Goal: Task Accomplishment & Management: Complete application form

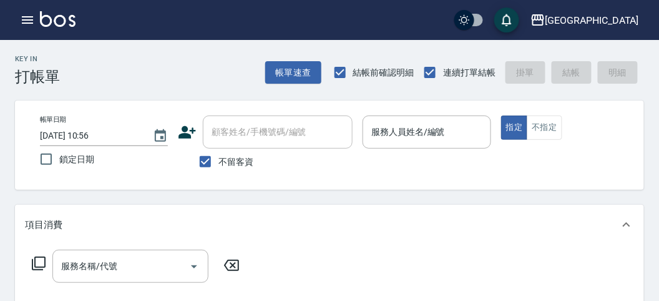
click at [355, 261] on div "服務名稱/代號 服務名稱/代號" at bounding box center [329, 288] width 629 height 86
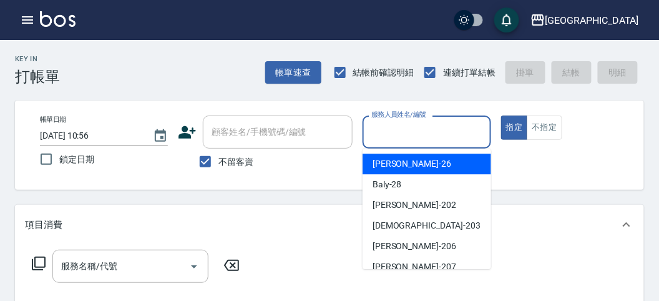
drag, startPoint x: 439, startPoint y: 137, endPoint x: 451, endPoint y: 142, distance: 12.6
click at [451, 142] on input "服務人員姓名/編號" at bounding box center [426, 132] width 117 height 22
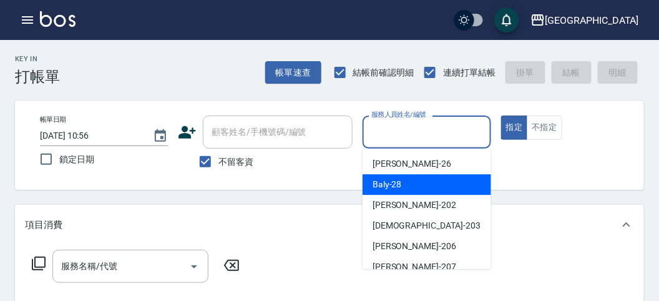
click at [440, 180] on div "Baly -28" at bounding box center [427, 184] width 129 height 21
type input "Baly-28"
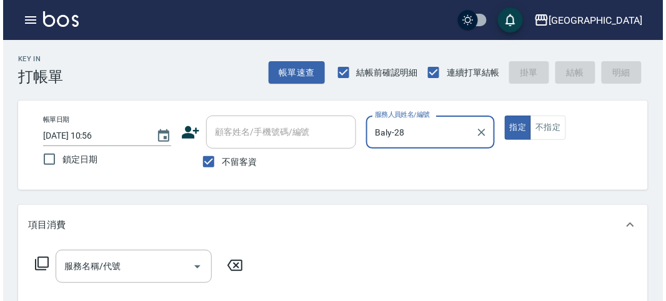
scroll to position [69, 0]
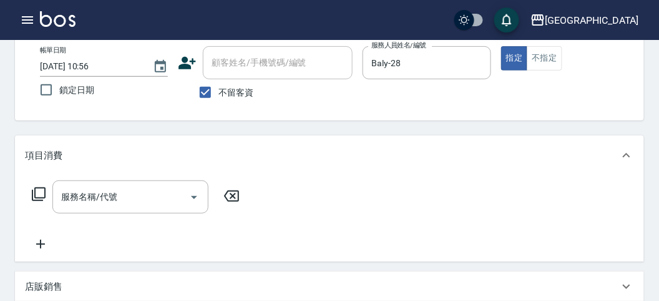
click at [37, 189] on icon at bounding box center [38, 194] width 15 height 15
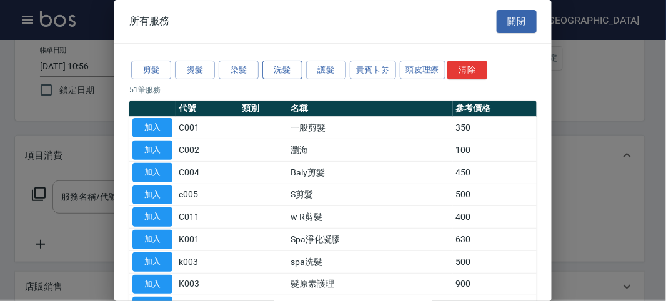
click at [297, 74] on button "洗髮" at bounding box center [282, 70] width 40 height 19
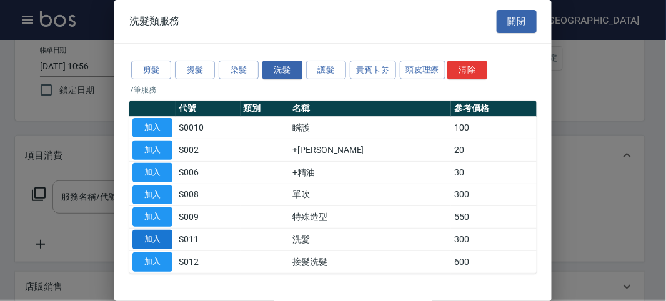
click at [163, 231] on button "加入" at bounding box center [152, 239] width 40 height 19
type input "洗髮(S011)"
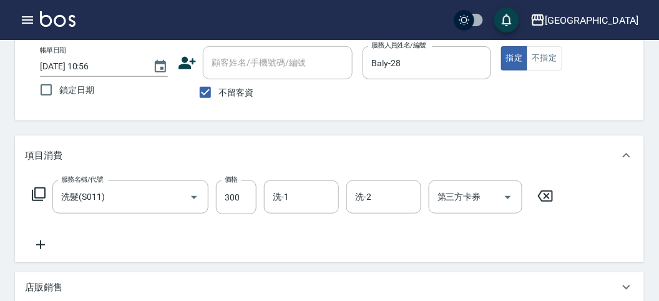
click at [42, 194] on icon at bounding box center [38, 194] width 15 height 15
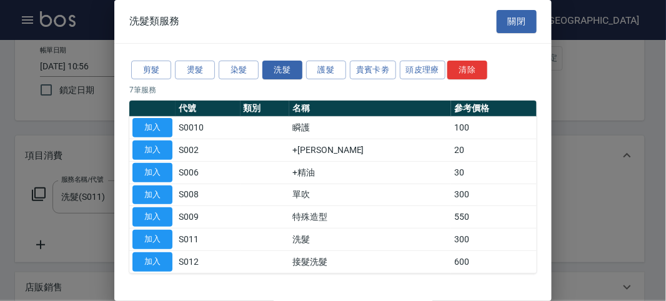
click at [397, 71] on div "剪髮 燙髮 染髮 洗髮 護髮 貴賓卡劵 頭皮理療 清除" at bounding box center [332, 70] width 407 height 23
click at [332, 71] on button "護髮" at bounding box center [326, 70] width 40 height 19
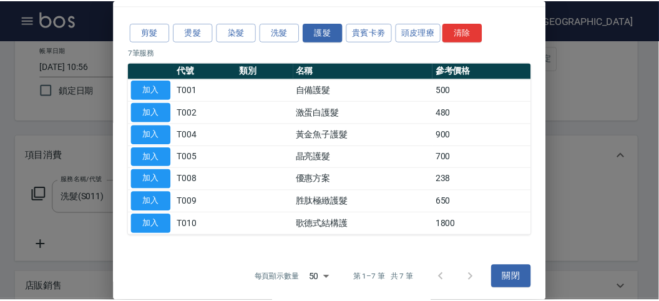
scroll to position [0, 0]
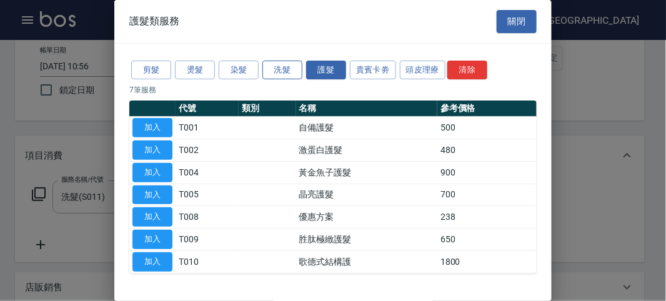
click at [290, 69] on button "洗髮" at bounding box center [282, 70] width 40 height 19
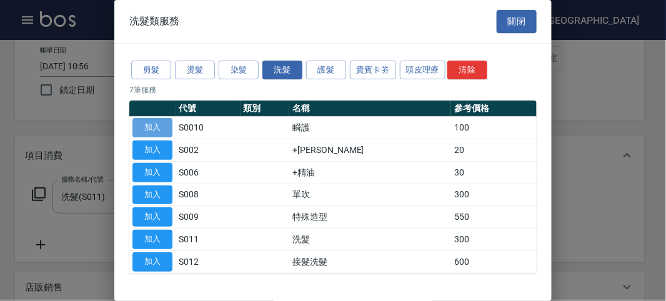
click at [160, 124] on button "加入" at bounding box center [152, 127] width 40 height 19
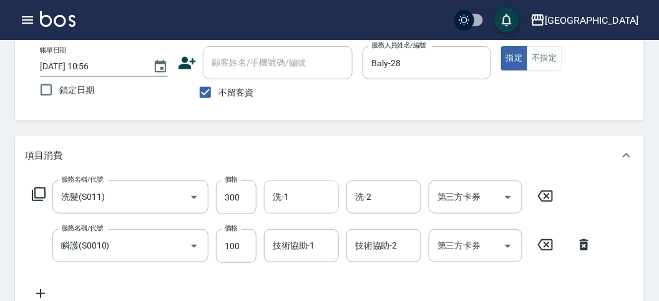
click at [310, 194] on input "洗-1" at bounding box center [302, 197] width 64 height 22
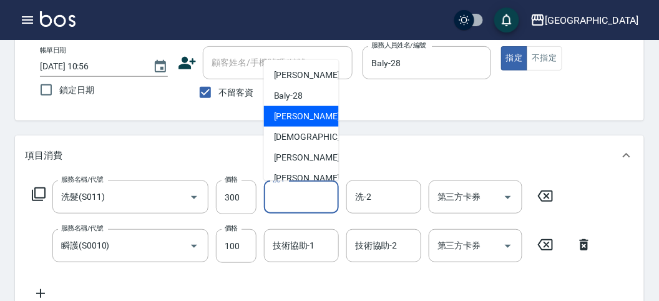
scroll to position [136, 0]
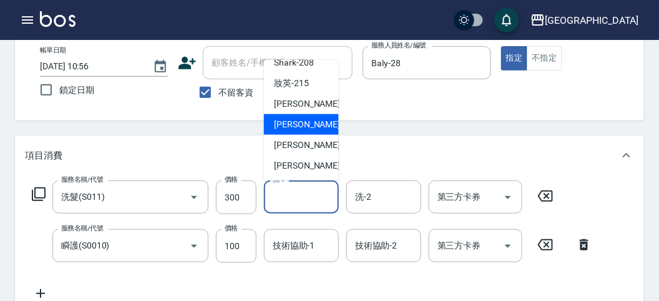
click at [298, 126] on span "Min Min -218" at bounding box center [316, 124] width 84 height 13
type input "Min Min-218"
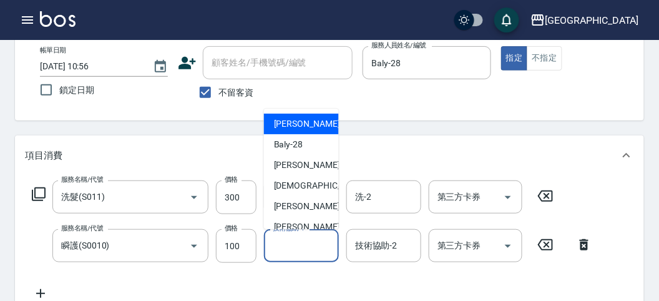
click at [317, 254] on input "技術協助-1" at bounding box center [302, 246] width 64 height 22
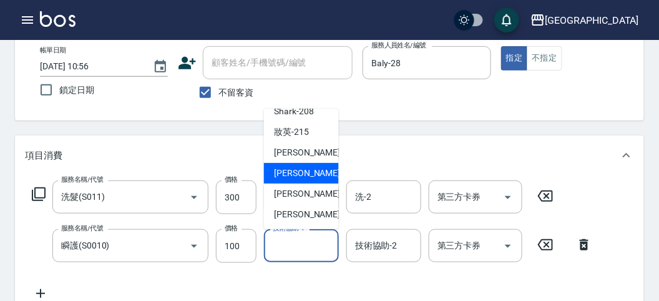
click at [307, 167] on span "Min Min -218" at bounding box center [316, 173] width 84 height 13
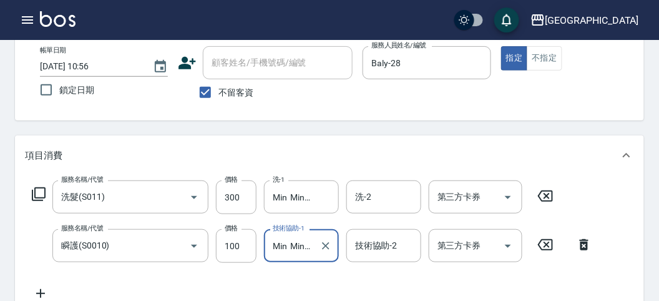
type input "Min Min-218"
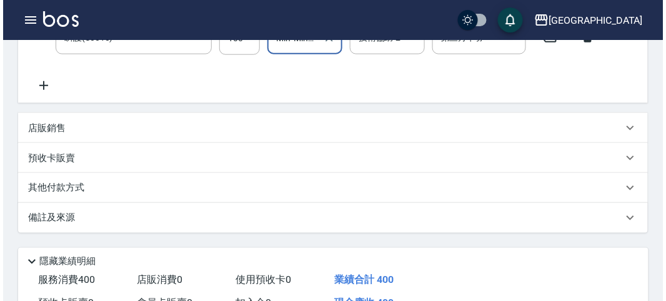
scroll to position [414, 0]
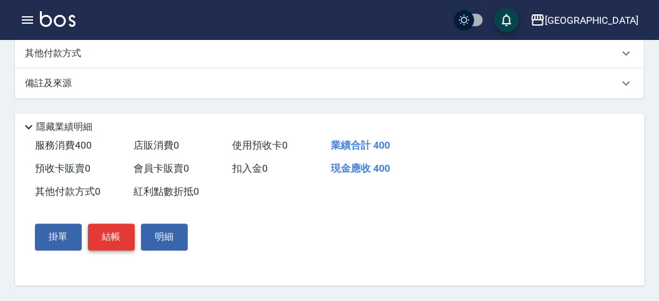
click at [104, 236] on button "結帳" at bounding box center [111, 237] width 47 height 26
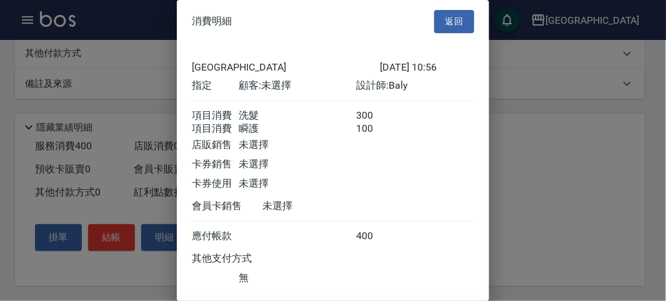
scroll to position [83, 0]
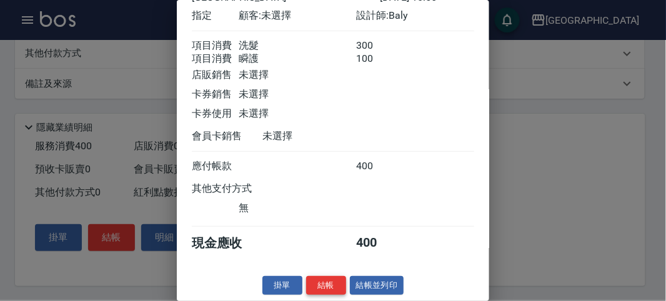
click at [335, 289] on button "結帳" at bounding box center [326, 285] width 40 height 19
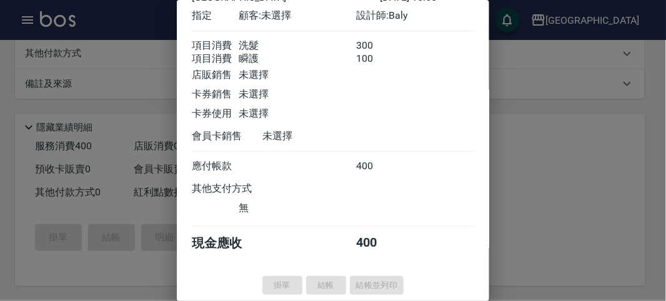
type input "[DATE] 11:38"
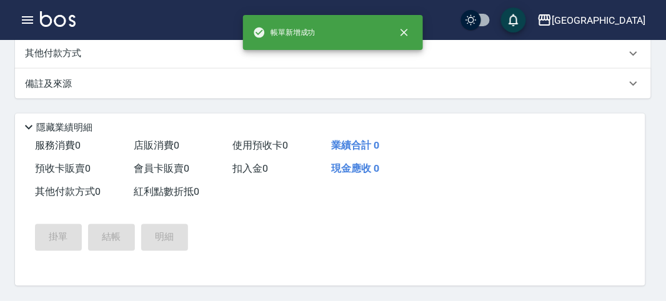
scroll to position [0, 0]
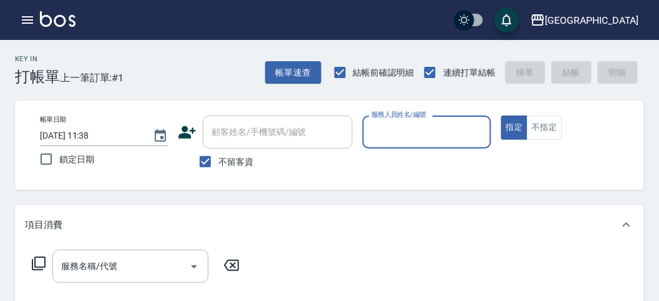
click at [397, 128] on input "服務人員姓名/編號" at bounding box center [426, 132] width 117 height 22
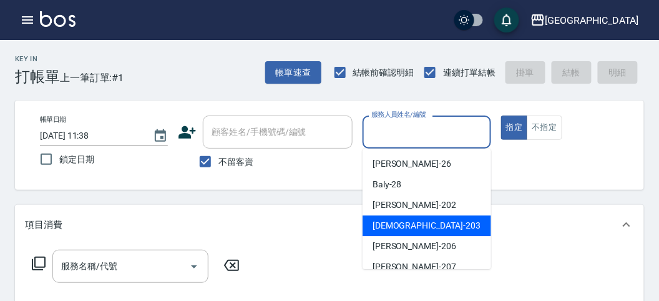
click at [382, 226] on span "聖德 -203" at bounding box center [427, 225] width 108 height 13
type input "聖德-203"
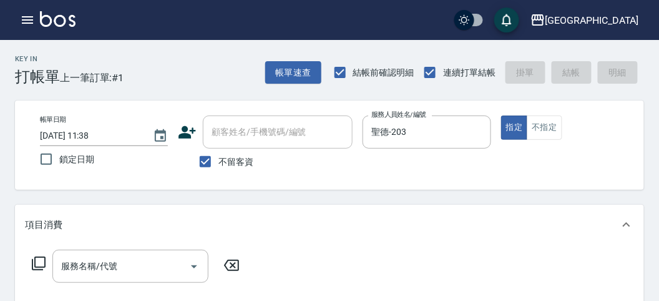
click at [39, 260] on icon at bounding box center [38, 263] width 15 height 15
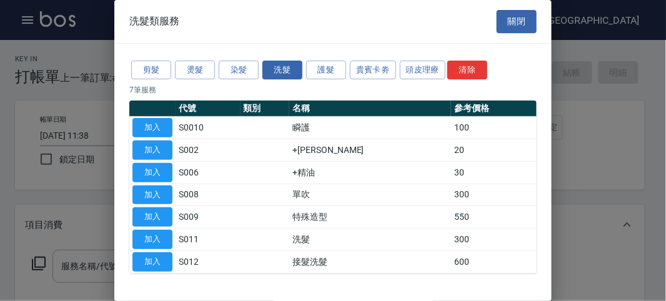
click at [154, 59] on div "剪髮 燙髮 染髮 洗髮 護髮 貴賓卡劵 頭皮理療 清除" at bounding box center [332, 70] width 407 height 23
click at [152, 69] on button "剪髮" at bounding box center [151, 70] width 40 height 19
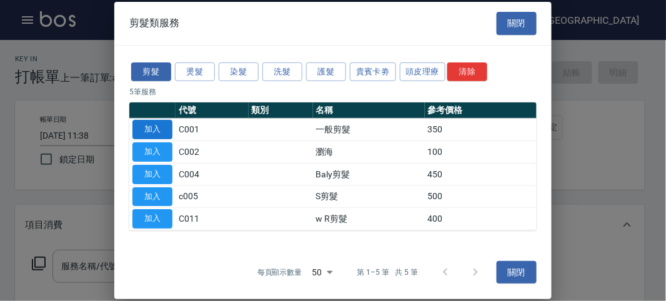
click at [155, 124] on button "加入" at bounding box center [152, 129] width 40 height 19
type input "一般剪髮(C001)"
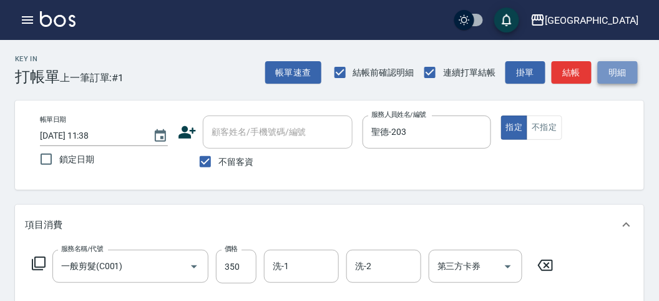
click at [609, 70] on button "明細" at bounding box center [618, 72] width 40 height 23
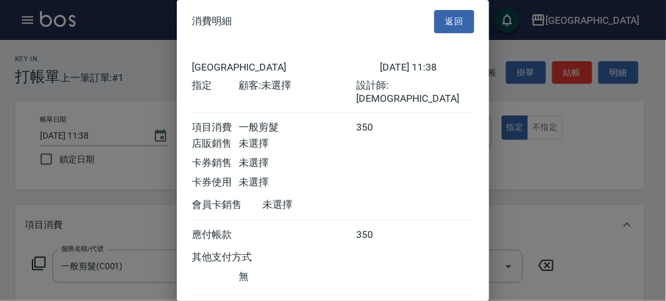
scroll to position [69, 0]
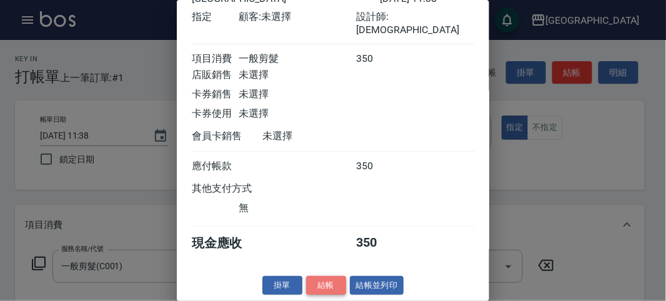
drag, startPoint x: 310, startPoint y: 285, endPoint x: 126, endPoint y: 245, distance: 189.1
click at [310, 285] on button "結帳" at bounding box center [326, 285] width 40 height 19
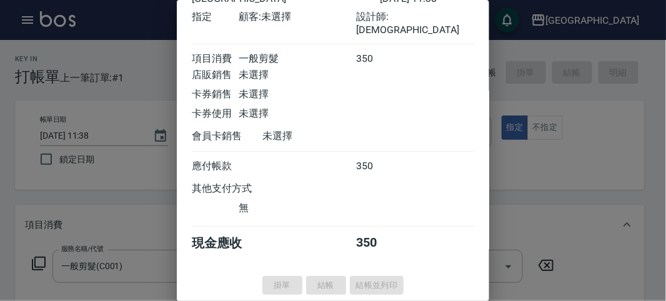
type input "[DATE] 12:00"
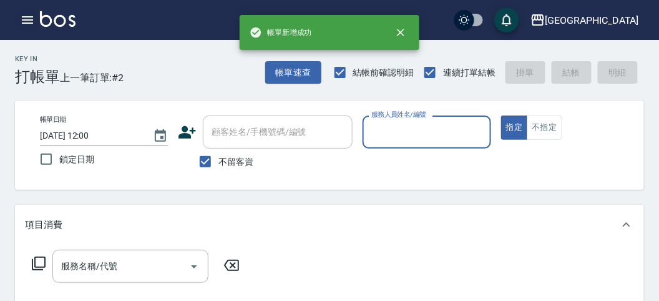
click at [26, 19] on icon "button" at bounding box center [27, 19] width 15 height 15
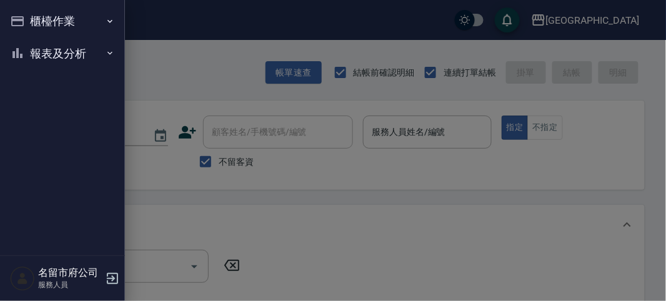
click at [31, 54] on button "報表及分析" at bounding box center [62, 53] width 115 height 32
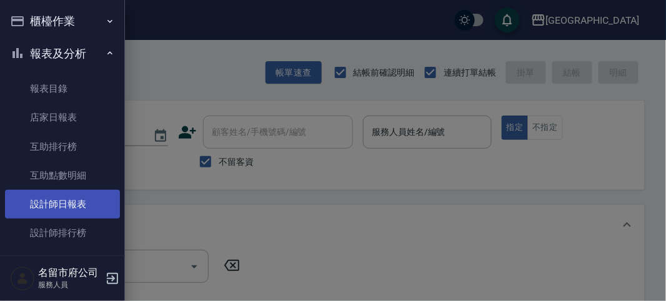
click at [32, 201] on link "設計師日報表" at bounding box center [62, 204] width 115 height 29
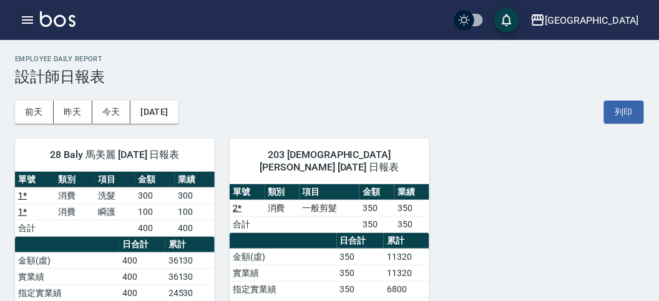
click at [27, 18] on icon "button" at bounding box center [27, 19] width 15 height 15
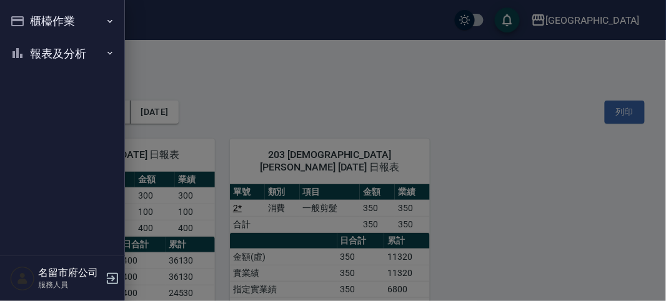
click at [23, 19] on button "櫃檯作業" at bounding box center [62, 21] width 115 height 32
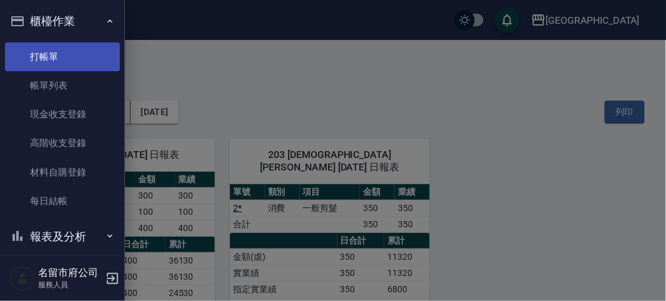
click at [46, 47] on link "打帳單" at bounding box center [62, 56] width 115 height 29
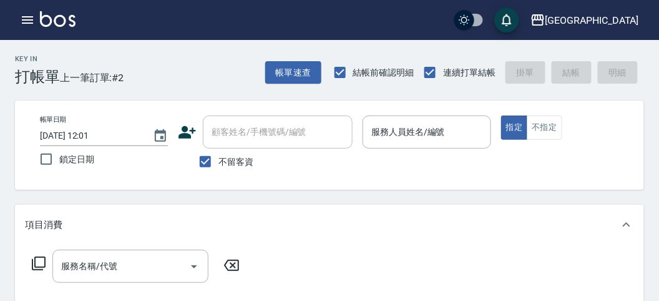
click at [325, 172] on div "不留客資" at bounding box center [265, 162] width 175 height 26
click at [446, 137] on input "服務人員姓名/編號" at bounding box center [426, 132] width 117 height 22
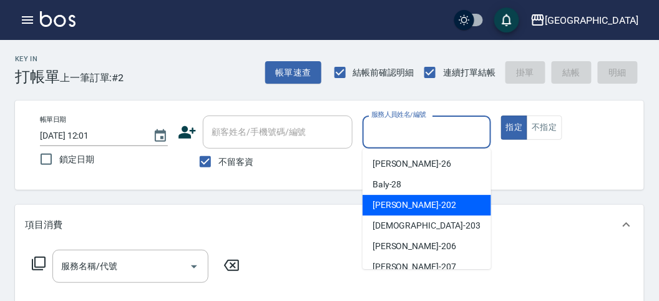
drag, startPoint x: 448, startPoint y: 210, endPoint x: 413, endPoint y: 224, distance: 37.0
click at [446, 210] on div "[PERSON_NAME] -202" at bounding box center [427, 205] width 129 height 21
type input "[PERSON_NAME]-202"
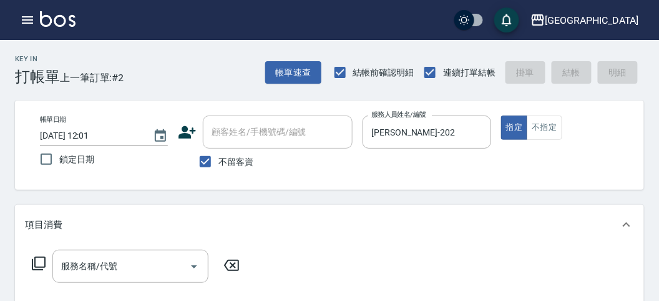
click at [39, 259] on icon at bounding box center [38, 263] width 15 height 15
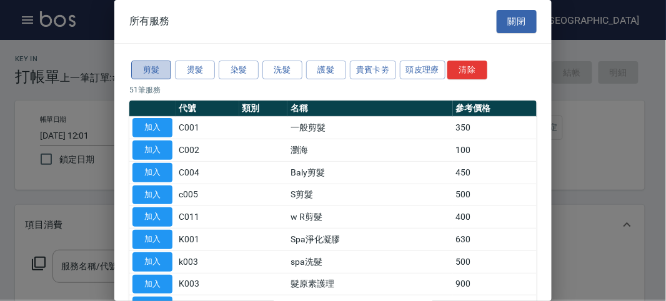
click at [145, 66] on button "剪髮" at bounding box center [151, 70] width 40 height 19
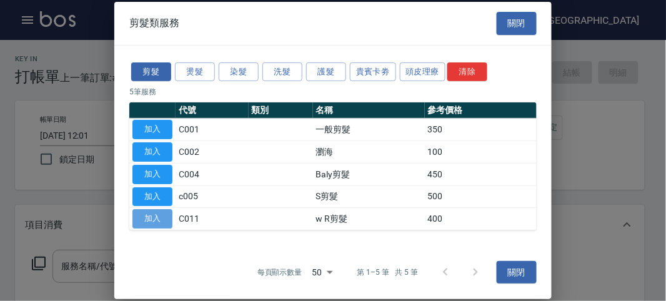
click at [162, 210] on button "加入" at bounding box center [152, 218] width 40 height 19
type input "w R剪髮(C011)"
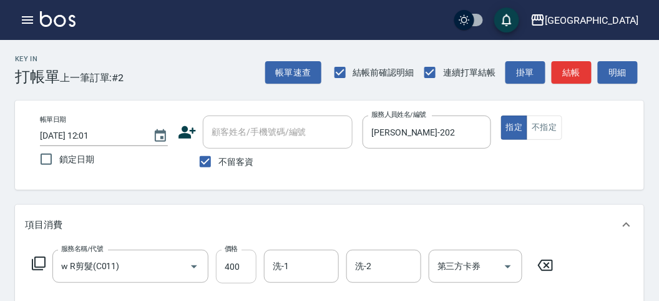
click at [229, 265] on input "400" at bounding box center [236, 267] width 41 height 34
type input "700"
click at [581, 72] on button "結帳" at bounding box center [572, 72] width 40 height 23
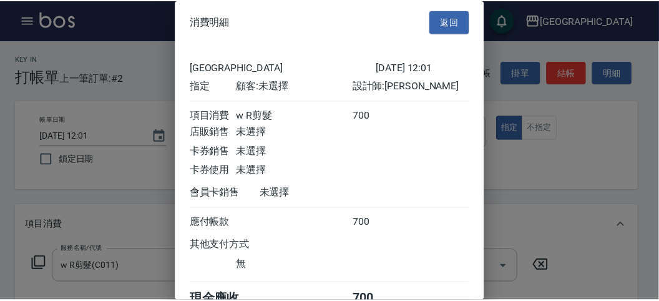
scroll to position [69, 0]
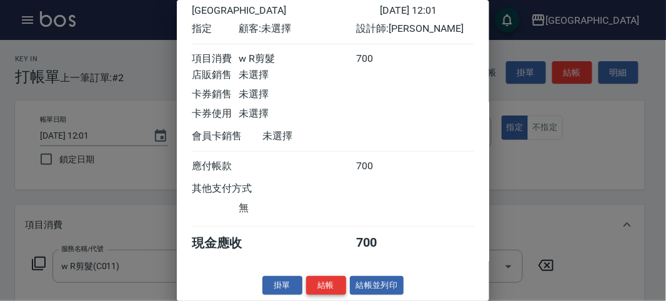
drag, startPoint x: 313, startPoint y: 284, endPoint x: 340, endPoint y: 252, distance: 42.1
click at [313, 282] on button "結帳" at bounding box center [326, 285] width 40 height 19
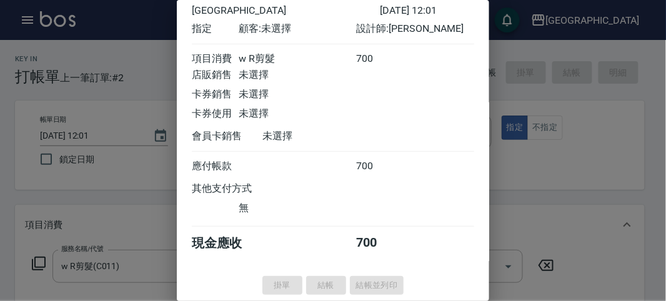
type input "[DATE] 12:23"
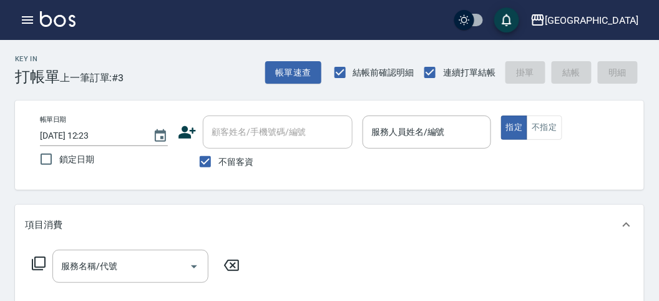
click at [36, 262] on icon at bounding box center [38, 263] width 15 height 15
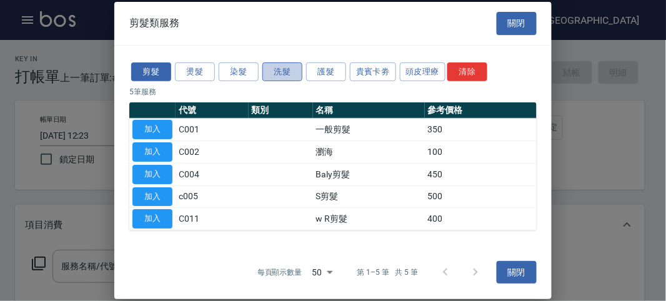
click at [274, 76] on button "洗髮" at bounding box center [282, 71] width 40 height 19
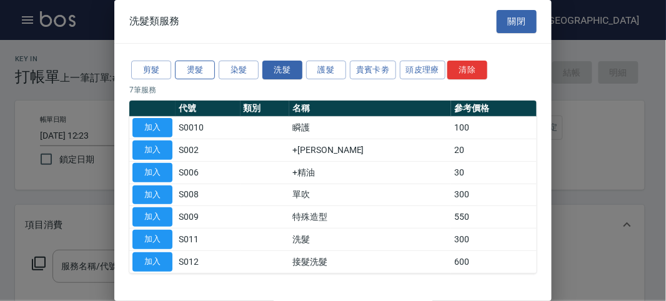
drag, startPoint x: 206, startPoint y: 66, endPoint x: 203, endPoint y: 76, distance: 9.9
click at [204, 67] on button "燙髮" at bounding box center [195, 70] width 40 height 19
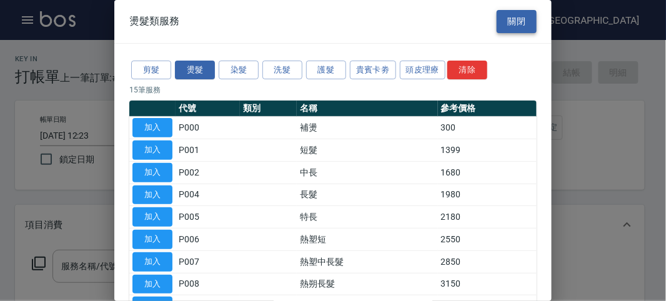
click at [516, 26] on button "關閉" at bounding box center [516, 21] width 40 height 23
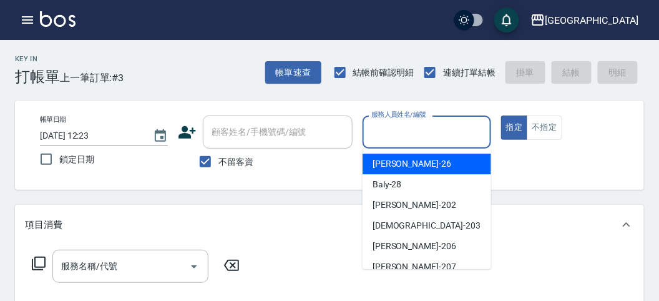
click at [455, 132] on input "服務人員姓名/編號" at bounding box center [426, 132] width 117 height 22
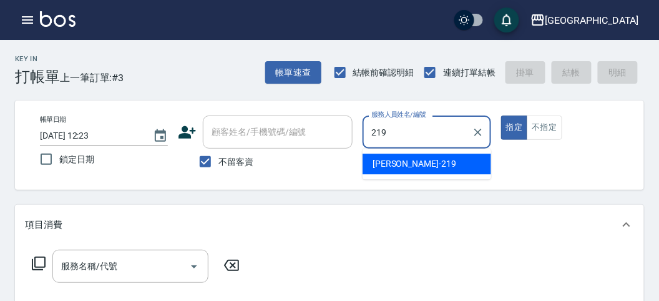
type input "[PERSON_NAME]-219"
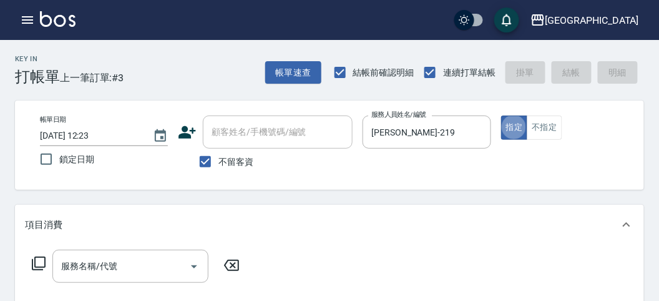
type button "true"
click at [32, 265] on icon at bounding box center [39, 264] width 14 height 14
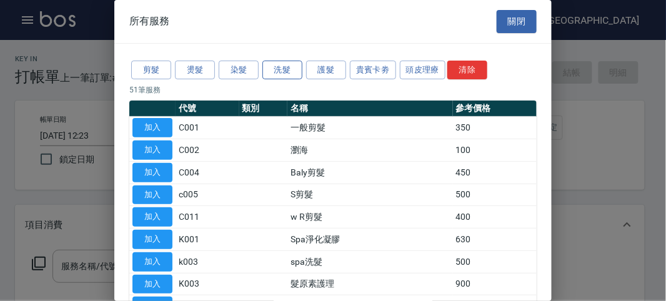
click at [282, 72] on button "洗髮" at bounding box center [282, 70] width 40 height 19
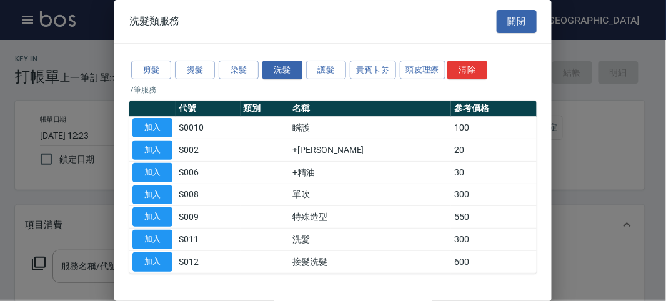
drag, startPoint x: 159, startPoint y: 238, endPoint x: 190, endPoint y: 219, distance: 36.7
click at [159, 239] on button "加入" at bounding box center [152, 239] width 40 height 19
type input "洗髮(S011)"
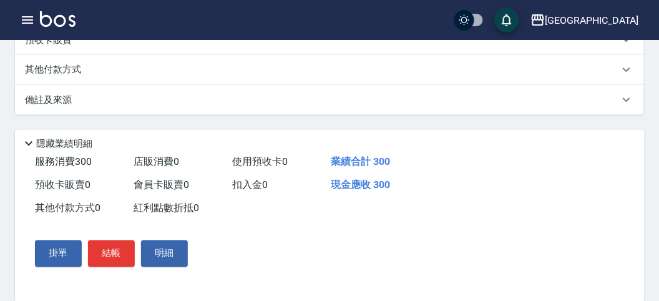
scroll to position [365, 0]
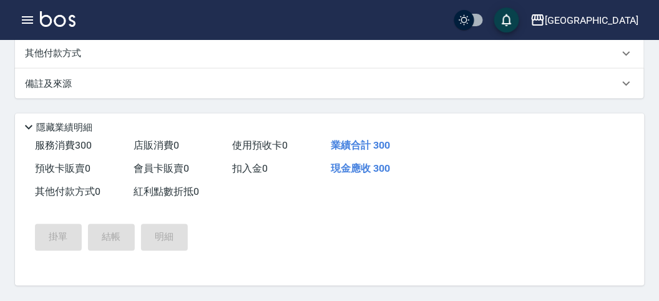
type input "[DATE] 12:51"
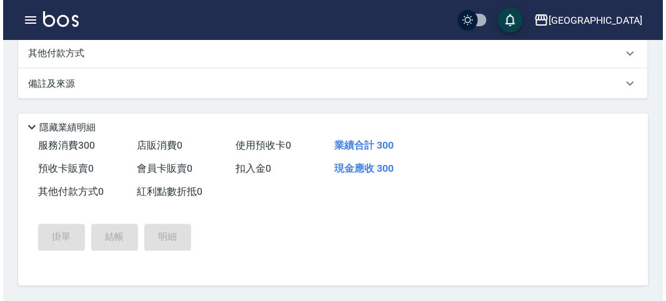
scroll to position [0, 0]
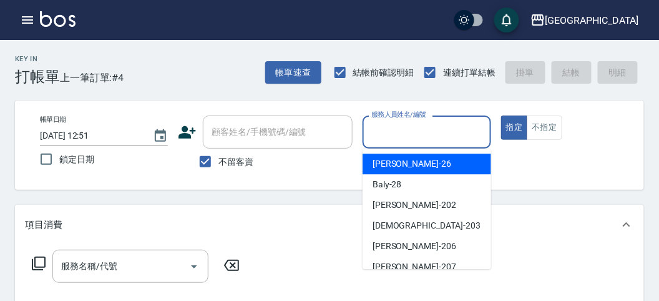
click at [406, 139] on input "服務人員姓名/編號" at bounding box center [426, 132] width 117 height 22
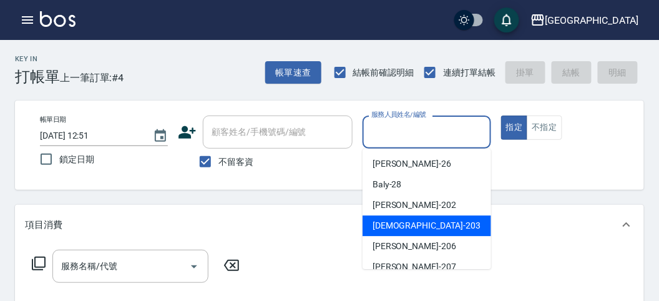
click at [418, 222] on div "聖德 -203" at bounding box center [427, 225] width 129 height 21
type input "聖德-203"
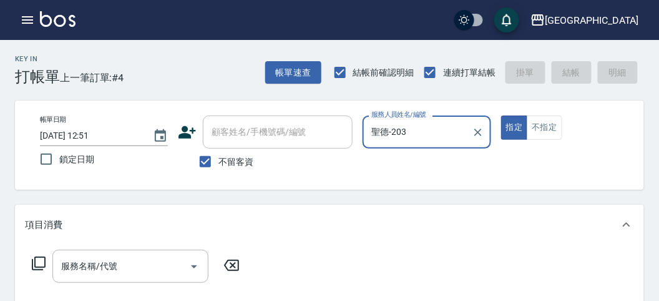
click at [36, 264] on icon at bounding box center [38, 263] width 15 height 15
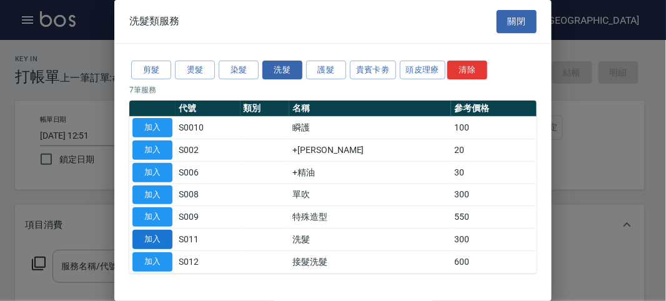
click at [158, 237] on button "加入" at bounding box center [152, 239] width 40 height 19
type input "洗髮(S011)"
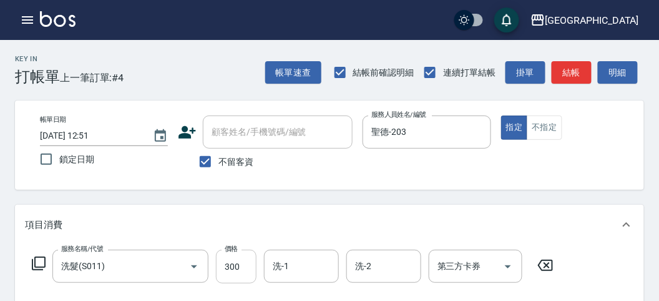
click at [237, 273] on input "300" at bounding box center [236, 267] width 41 height 34
type input "330"
click at [613, 75] on button "明細" at bounding box center [618, 72] width 40 height 23
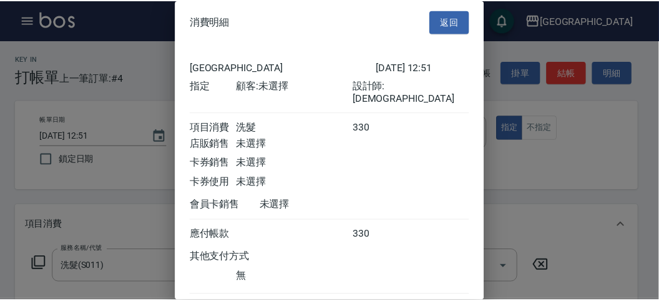
scroll to position [69, 0]
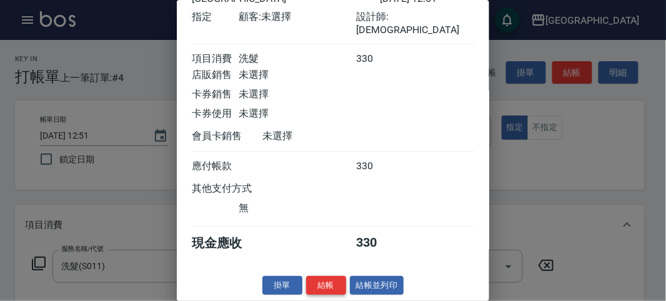
click at [328, 282] on button "結帳" at bounding box center [326, 285] width 40 height 19
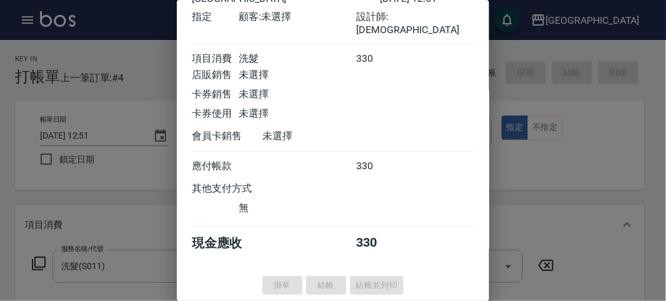
type input "[DATE] 13:01"
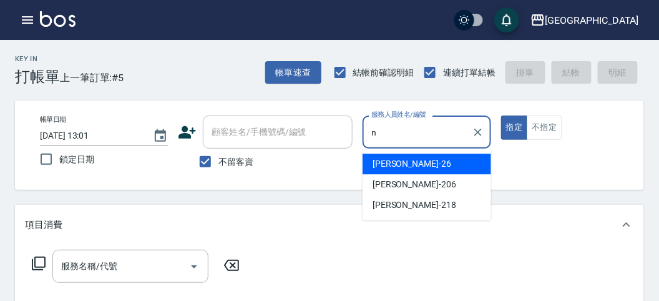
type input "n"
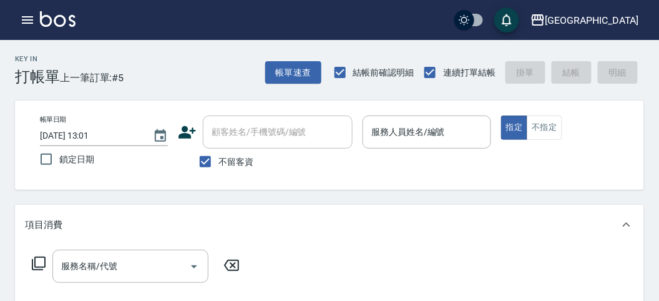
click at [562, 166] on div "帳單日期 [DATE] 13:01 鎖定日期 顧客姓名/手機號碼/編號 顧客姓名/手機號碼/編號 不留客資 服務人員姓名/編號 服務人員姓名/編號 指定 不指定" at bounding box center [329, 145] width 599 height 59
click at [185, 66] on div "Key In 打帳單 上一筆訂單:#5 帳單速查 結帳前確認明細 連續打單結帳 掛單 結帳 明細" at bounding box center [322, 63] width 644 height 46
click at [27, 17] on icon "button" at bounding box center [27, 19] width 15 height 15
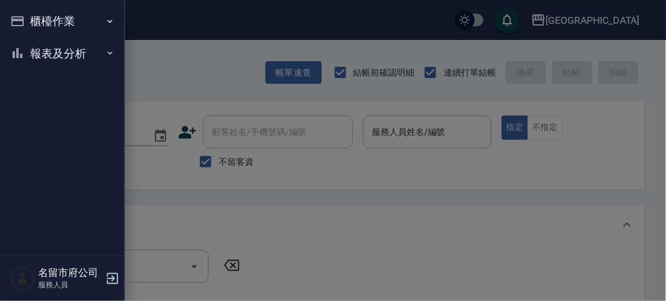
click at [67, 22] on button "櫃檯作業" at bounding box center [62, 21] width 115 height 32
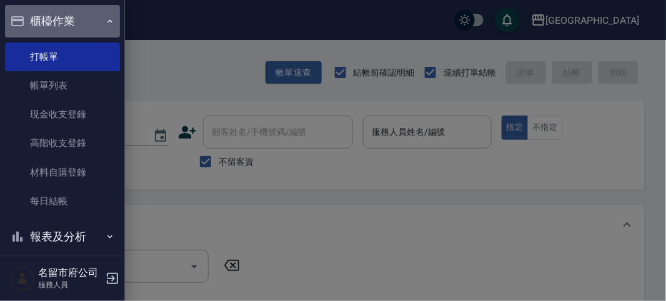
click at [67, 22] on button "櫃檯作業" at bounding box center [62, 21] width 115 height 32
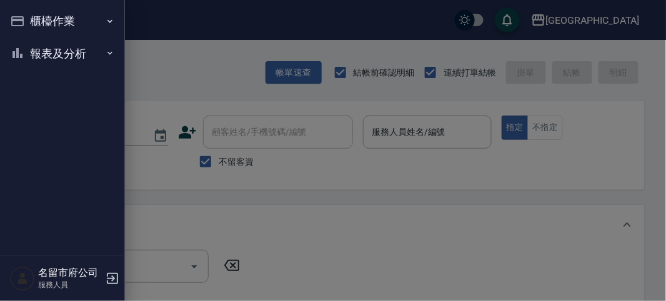
click at [59, 18] on button "櫃檯作業" at bounding box center [62, 21] width 115 height 32
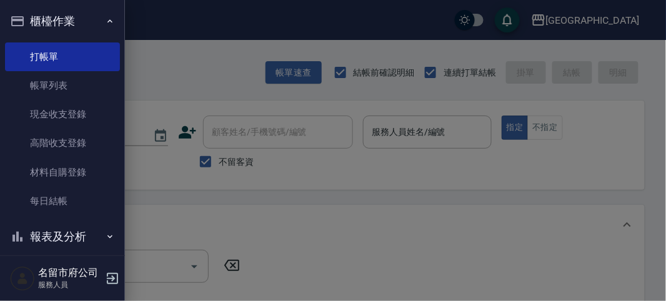
click at [59, 18] on button "櫃檯作業" at bounding box center [62, 21] width 115 height 32
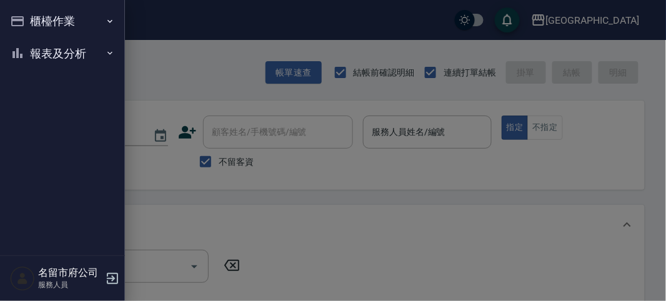
click at [69, 57] on button "報表及分析" at bounding box center [62, 53] width 115 height 32
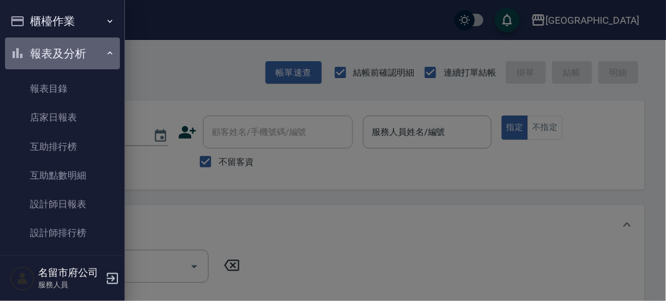
drag, startPoint x: 65, startPoint y: 54, endPoint x: 63, endPoint y: 20, distance: 33.8
click at [65, 54] on button "報表及分析" at bounding box center [62, 53] width 115 height 32
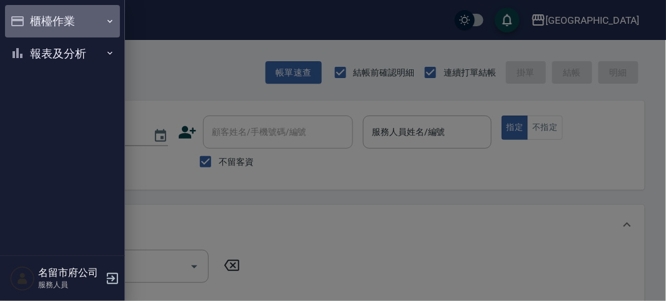
click at [63, 20] on button "櫃檯作業" at bounding box center [62, 21] width 115 height 32
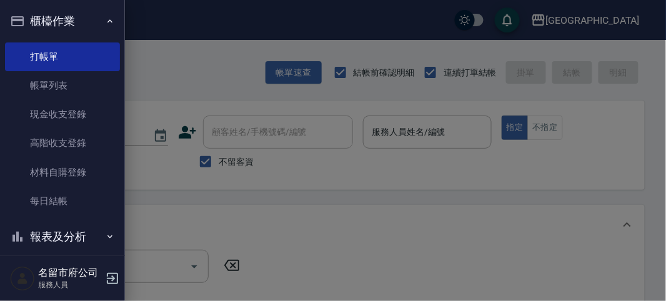
click at [193, 52] on div at bounding box center [333, 150] width 666 height 301
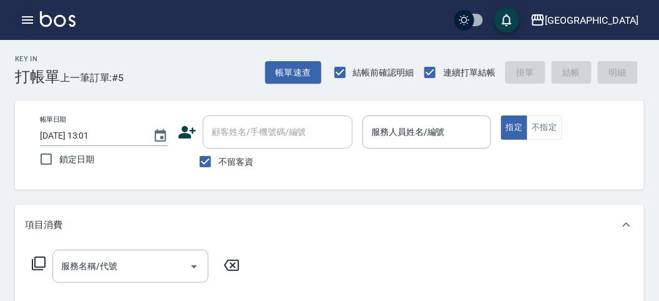
click at [21, 20] on icon "button" at bounding box center [27, 19] width 15 height 15
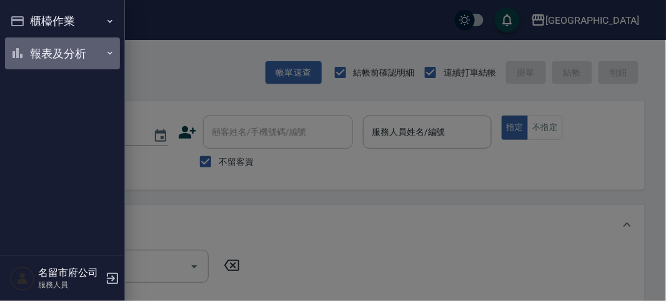
click at [47, 54] on button "報表及分析" at bounding box center [62, 53] width 115 height 32
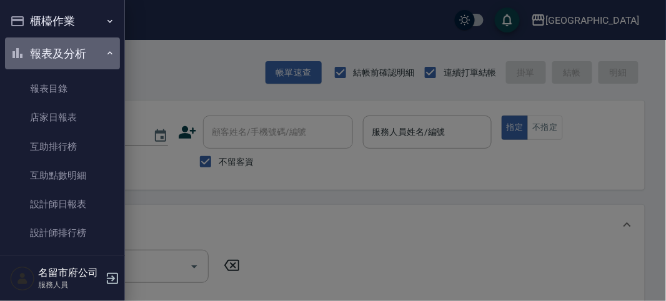
click at [71, 52] on button "報表及分析" at bounding box center [62, 53] width 115 height 32
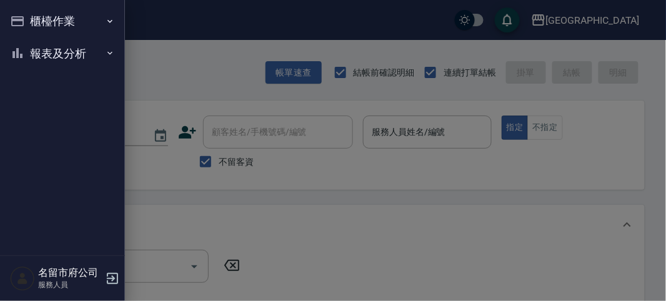
click at [66, 12] on button "櫃檯作業" at bounding box center [62, 21] width 115 height 32
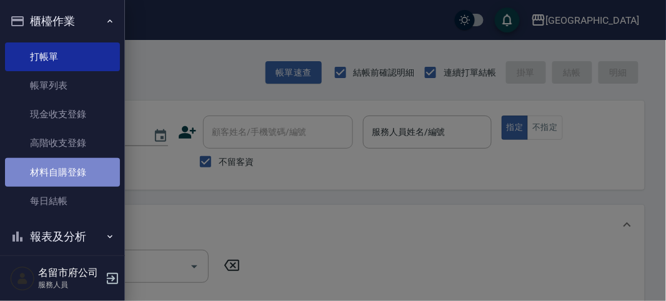
click at [69, 185] on link "材料自購登錄" at bounding box center [62, 172] width 115 height 29
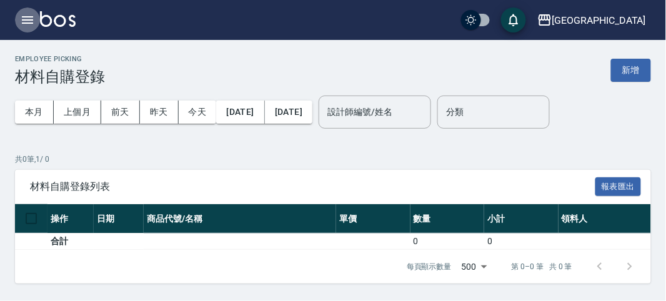
click at [24, 21] on icon "button" at bounding box center [27, 19] width 15 height 15
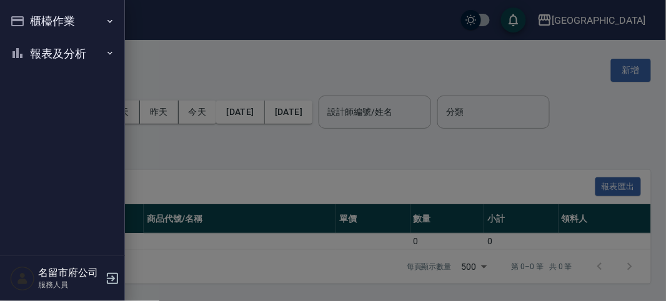
click at [38, 22] on button "櫃檯作業" at bounding box center [62, 21] width 115 height 32
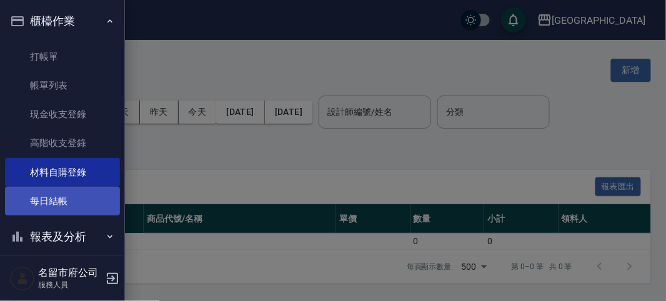
click at [79, 208] on link "每日結帳" at bounding box center [62, 201] width 115 height 29
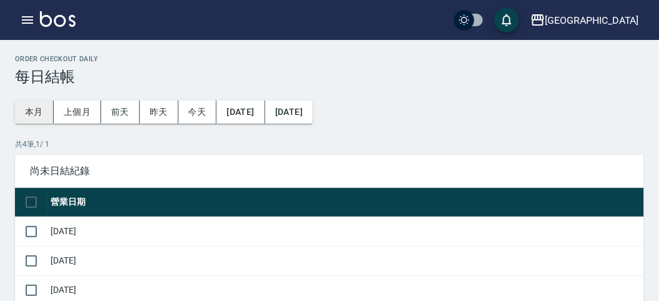
click at [41, 110] on button "本月" at bounding box center [34, 112] width 39 height 23
click at [86, 113] on button "上個月" at bounding box center [77, 112] width 47 height 23
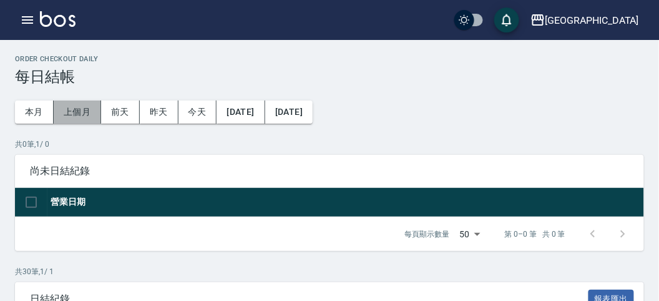
click at [86, 116] on button "上個月" at bounding box center [77, 112] width 47 height 23
click at [27, 21] on icon "button" at bounding box center [27, 19] width 15 height 15
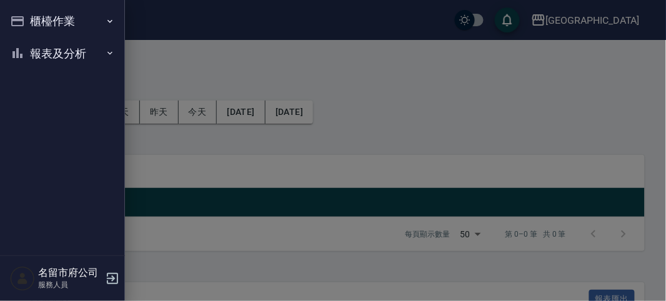
click at [35, 17] on button "櫃檯作業" at bounding box center [62, 21] width 115 height 32
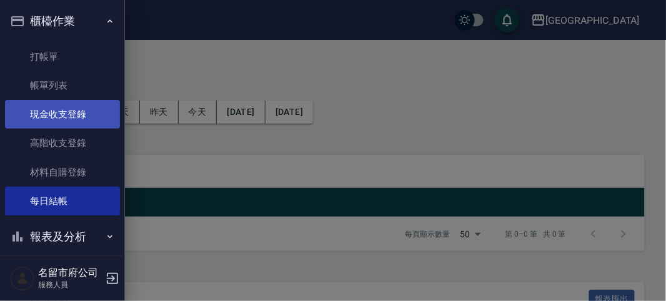
click at [76, 114] on link "現金收支登錄" at bounding box center [62, 114] width 115 height 29
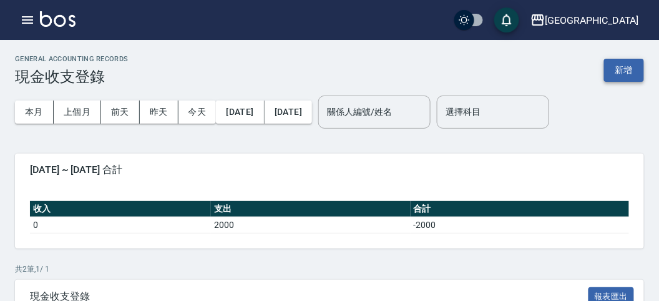
click at [627, 67] on button "新增" at bounding box center [624, 70] width 40 height 23
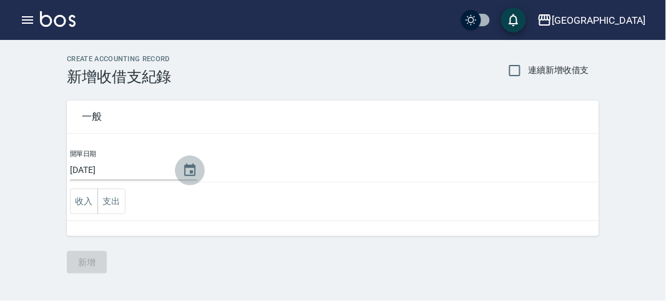
click at [188, 169] on icon "Choose date, selected date is 2025-10-04" at bounding box center [189, 170] width 15 height 15
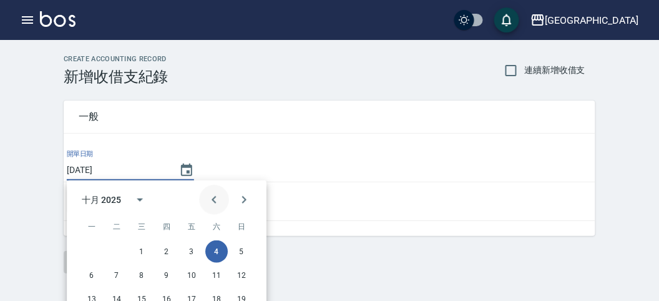
click at [210, 202] on icon "Previous month" at bounding box center [214, 199] width 15 height 15
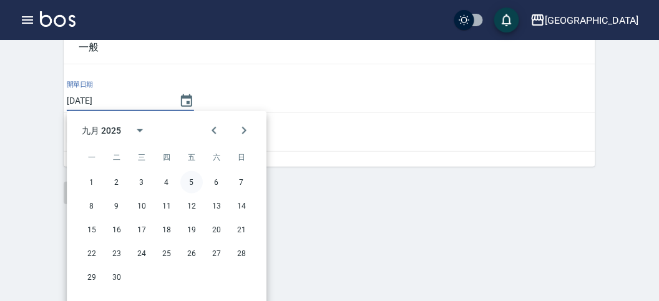
click at [187, 180] on button "5" at bounding box center [191, 182] width 22 height 22
type input "[DATE]"
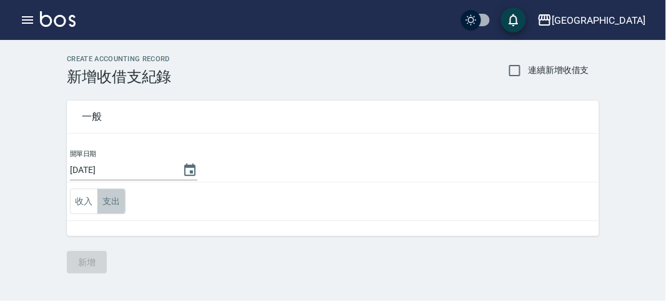
click at [111, 200] on button "支出" at bounding box center [111, 202] width 28 height 26
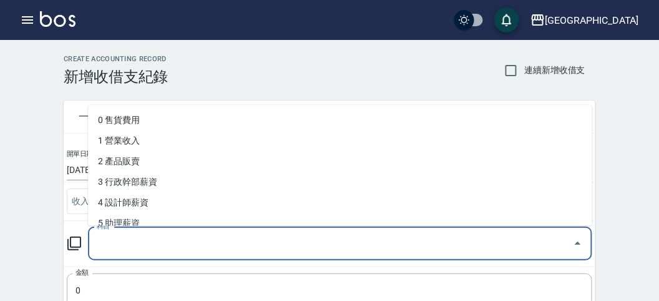
click at [138, 233] on input "科目" at bounding box center [331, 244] width 475 height 22
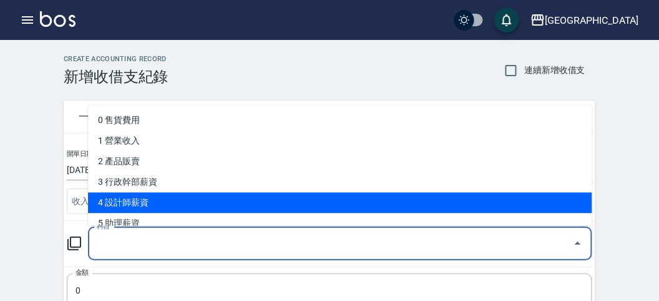
scroll to position [277, 0]
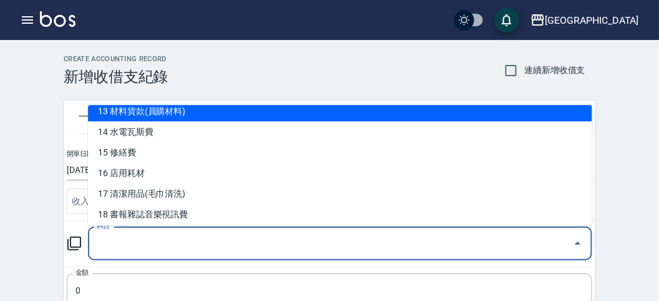
click at [210, 114] on li "13 材料貨款(員購材料)" at bounding box center [340, 111] width 505 height 21
type input "13 材料貨款(員購材料)"
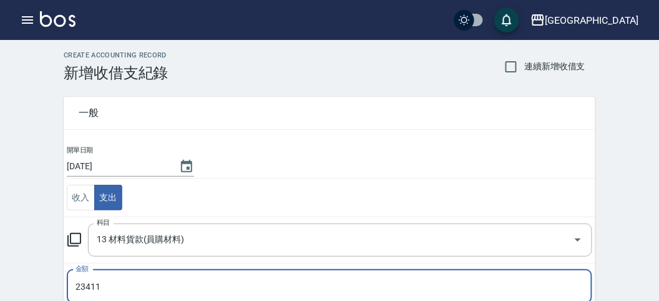
scroll to position [247, 0]
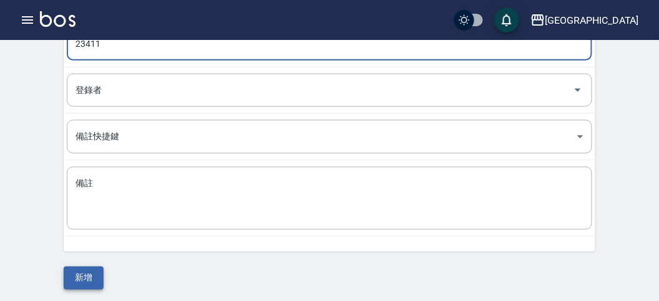
type input "23411"
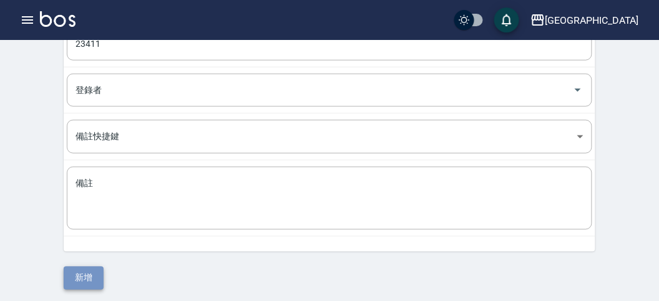
click at [94, 270] on button "新增" at bounding box center [84, 278] width 40 height 23
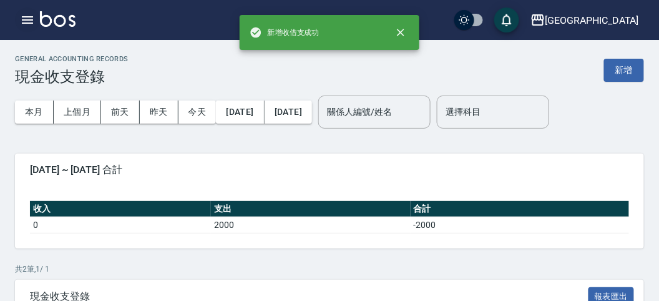
click at [26, 24] on icon "button" at bounding box center [27, 19] width 15 height 15
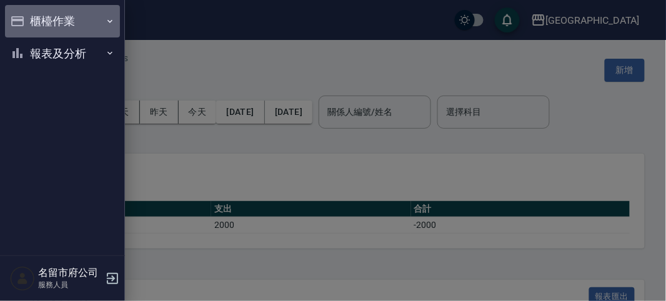
click at [37, 17] on button "櫃檯作業" at bounding box center [62, 21] width 115 height 32
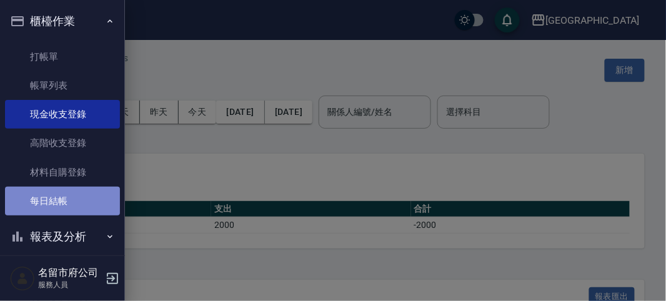
click at [87, 209] on link "每日結帳" at bounding box center [62, 201] width 115 height 29
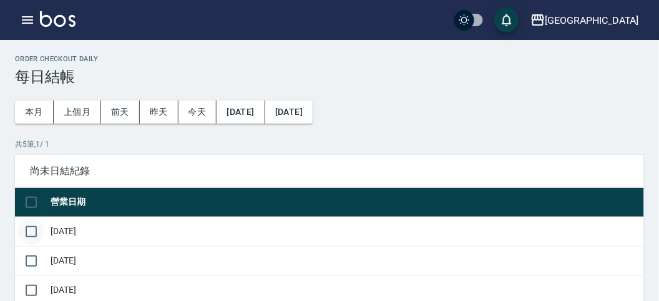
click at [34, 230] on input "checkbox" at bounding box center [31, 232] width 26 height 26
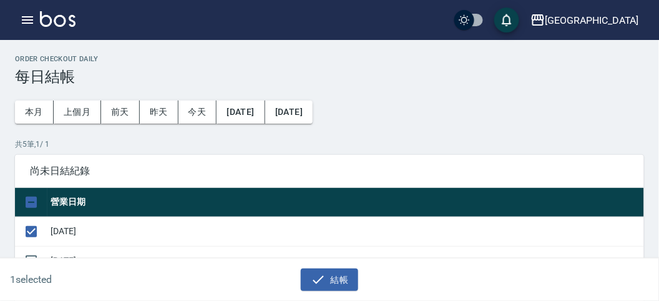
scroll to position [277, 0]
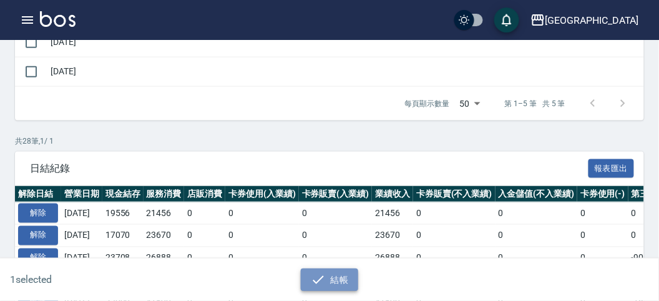
click at [307, 280] on button "結帳" at bounding box center [330, 280] width 58 height 23
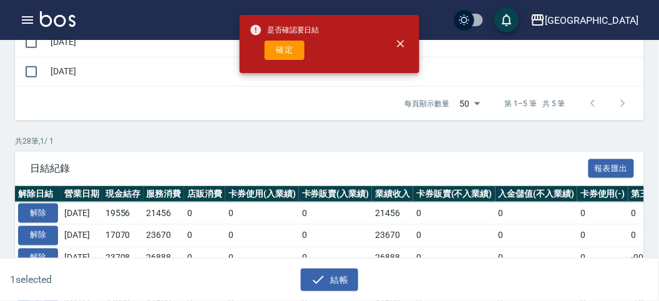
click at [284, 49] on button "確定" at bounding box center [285, 50] width 40 height 19
checkbox input "false"
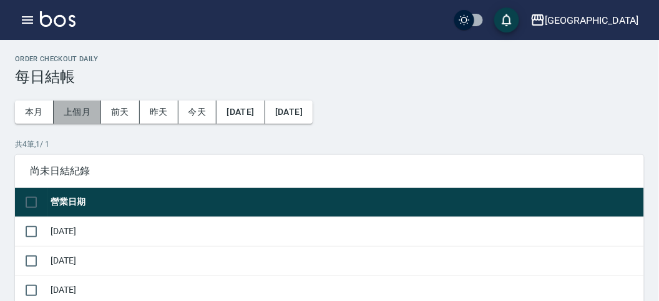
click at [70, 111] on button "上個月" at bounding box center [77, 112] width 47 height 23
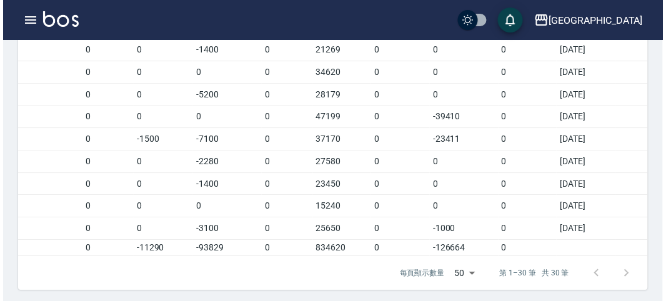
scroll to position [768, 0]
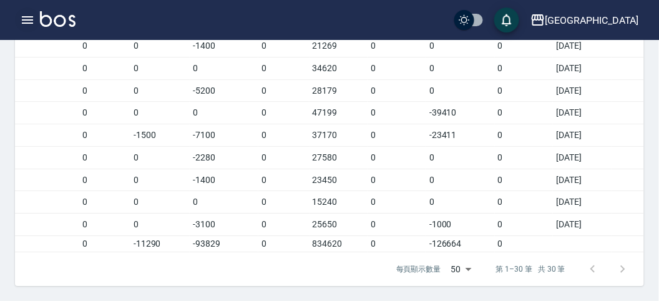
click at [27, 19] on icon "button" at bounding box center [27, 19] width 15 height 15
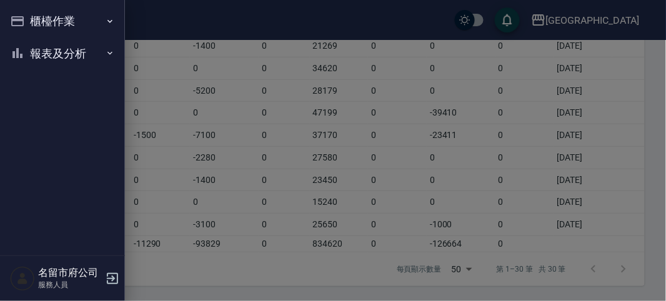
click at [29, 21] on button "櫃檯作業" at bounding box center [62, 21] width 115 height 32
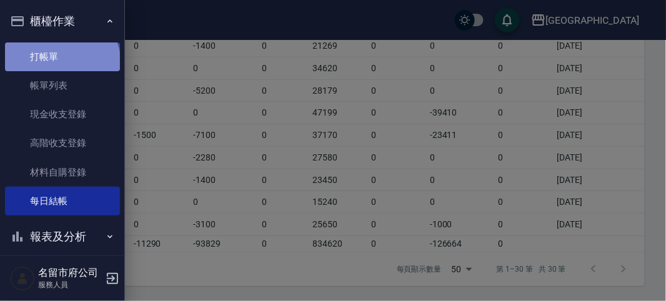
click at [61, 64] on link "打帳單" at bounding box center [62, 56] width 115 height 29
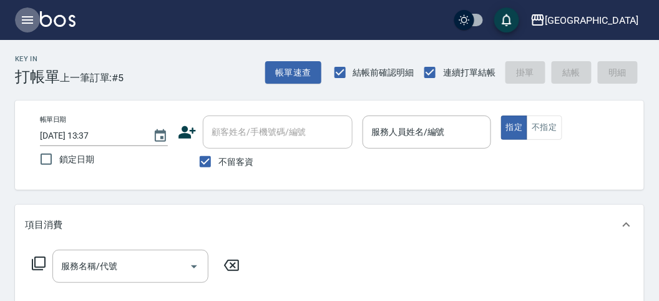
click at [26, 21] on icon "button" at bounding box center [27, 19] width 15 height 15
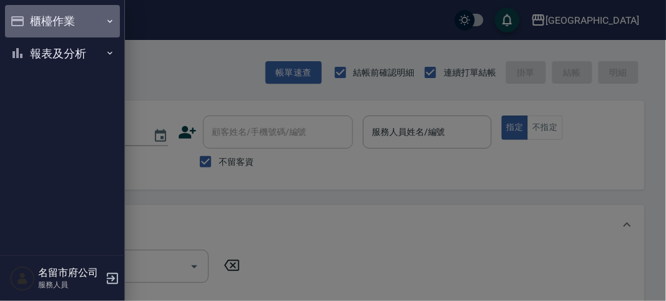
click at [46, 22] on button "櫃檯作業" at bounding box center [62, 21] width 115 height 32
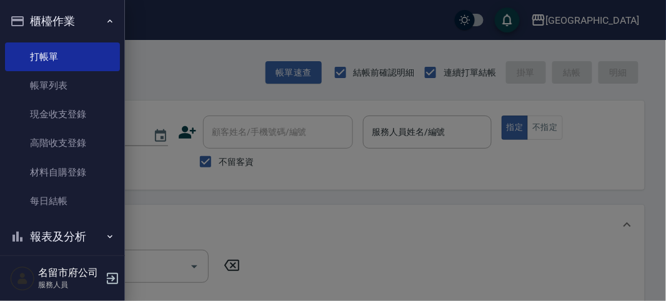
click at [46, 22] on button "櫃檯作業" at bounding box center [62, 21] width 115 height 32
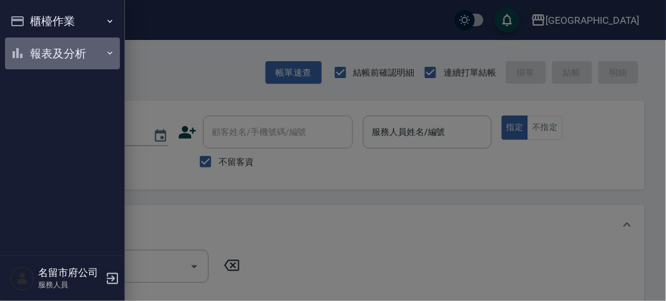
click at [57, 52] on button "報表及分析" at bounding box center [62, 53] width 115 height 32
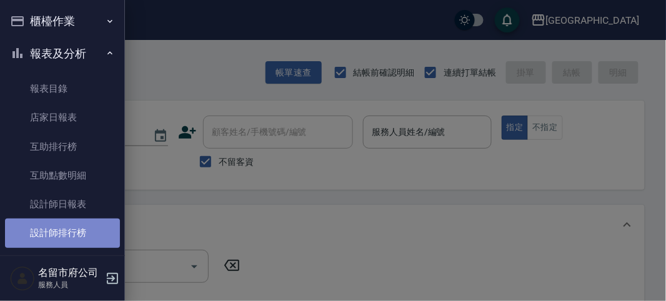
click at [92, 240] on link "設計師排行榜" at bounding box center [62, 233] width 115 height 29
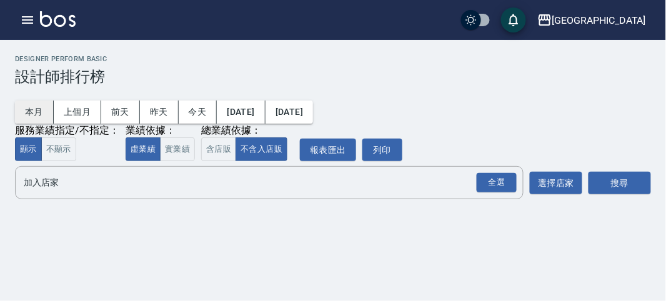
click at [30, 107] on button "本月" at bounding box center [34, 112] width 39 height 23
click at [506, 182] on div "全選" at bounding box center [496, 182] width 40 height 19
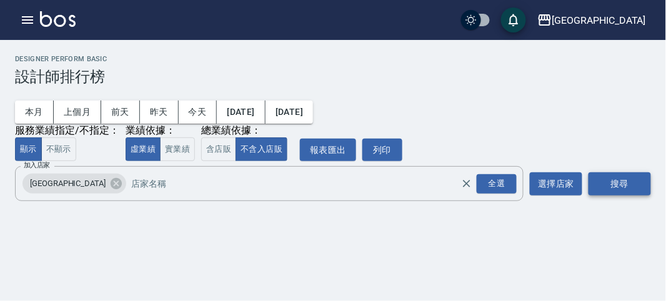
click at [603, 179] on button "搜尋" at bounding box center [619, 183] width 62 height 23
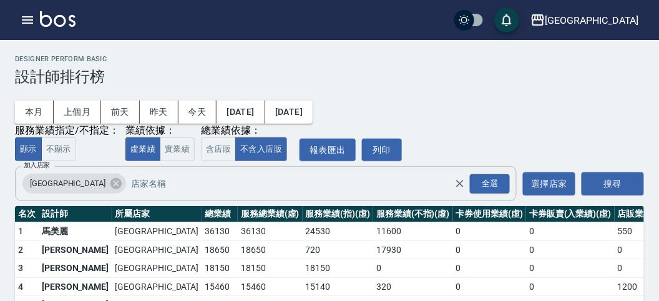
scroll to position [69, 0]
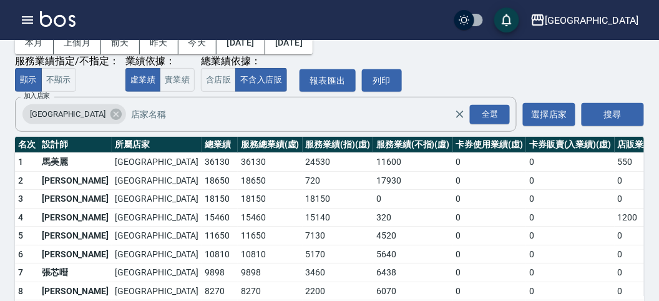
click at [202, 217] on td "15460" at bounding box center [220, 217] width 36 height 19
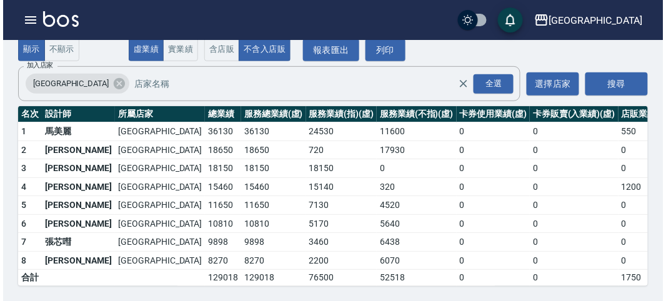
scroll to position [0, 0]
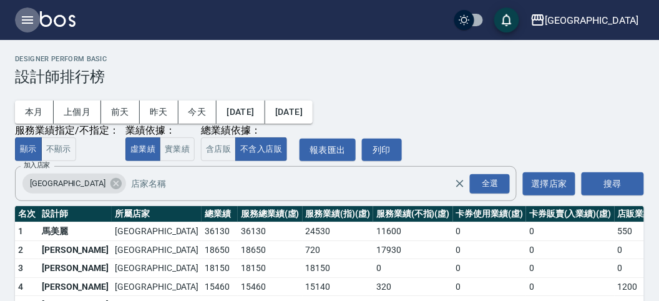
click at [30, 20] on icon "button" at bounding box center [27, 19] width 11 height 7
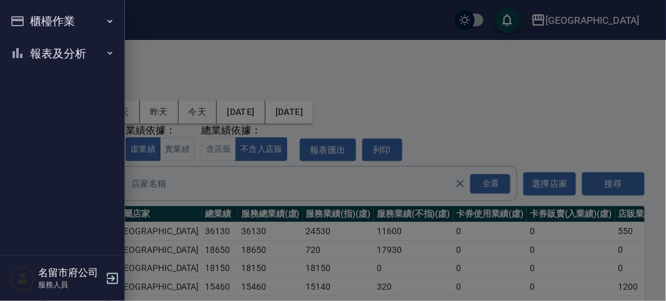
click at [31, 21] on button "櫃檯作業" at bounding box center [62, 21] width 115 height 32
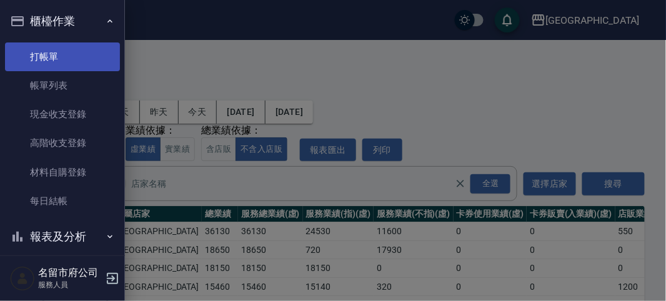
click at [77, 64] on link "打帳單" at bounding box center [62, 56] width 115 height 29
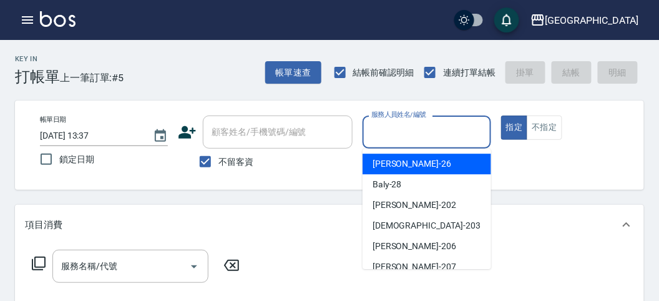
click at [410, 141] on input "服務人員姓名/編號" at bounding box center [426, 132] width 117 height 22
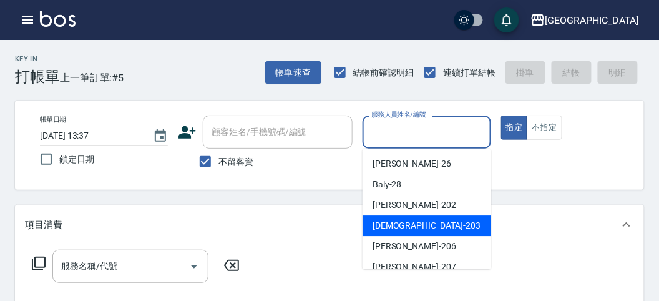
click at [399, 232] on span "聖德 -203" at bounding box center [427, 225] width 108 height 13
type input "聖德-203"
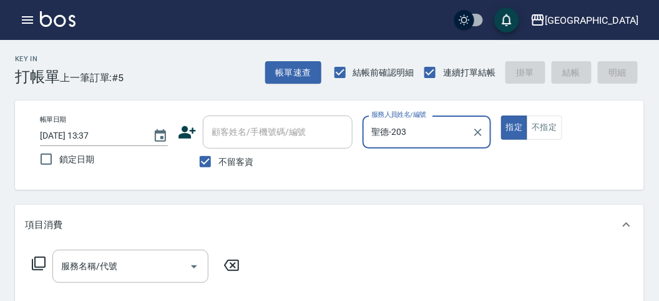
click at [36, 264] on icon at bounding box center [38, 263] width 15 height 15
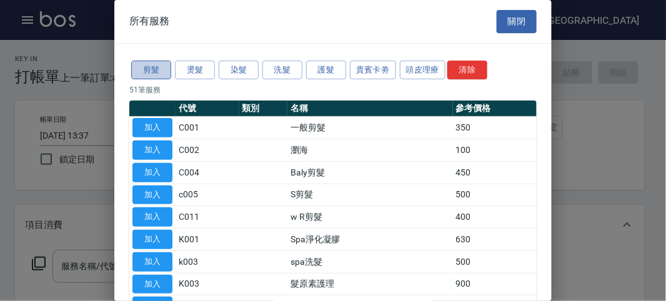
click at [144, 68] on button "剪髮" at bounding box center [151, 70] width 40 height 19
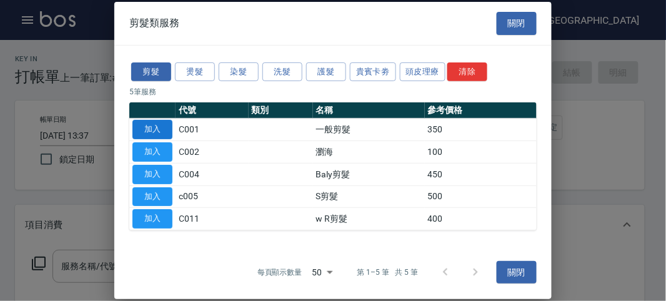
click at [153, 134] on button "加入" at bounding box center [152, 129] width 40 height 19
type input "一般剪髮(C001)"
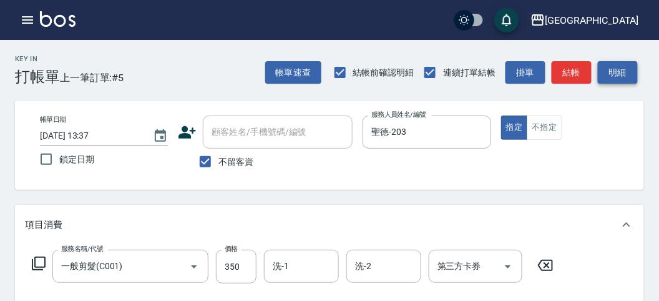
click at [623, 73] on button "明細" at bounding box center [618, 72] width 40 height 23
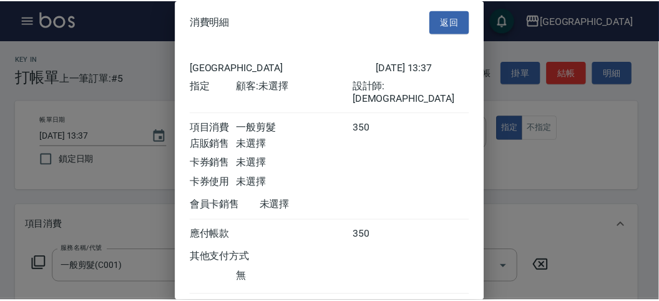
scroll to position [69, 0]
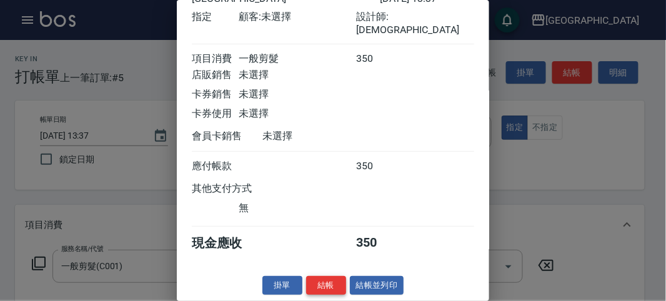
click at [320, 290] on button "結帳" at bounding box center [326, 285] width 40 height 19
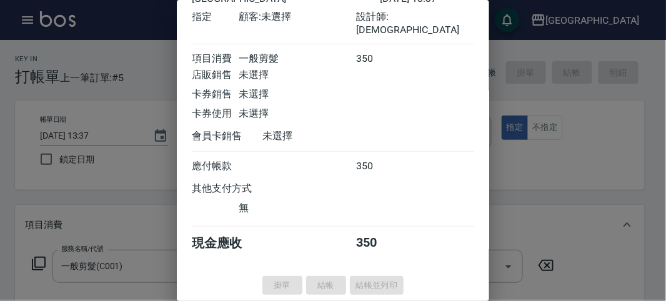
type input "2025/10/04 14:06"
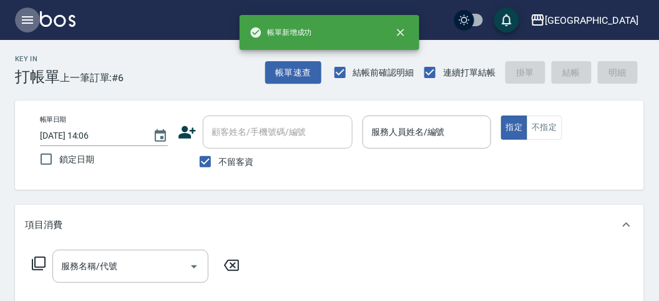
click at [30, 20] on icon "button" at bounding box center [27, 19] width 11 height 7
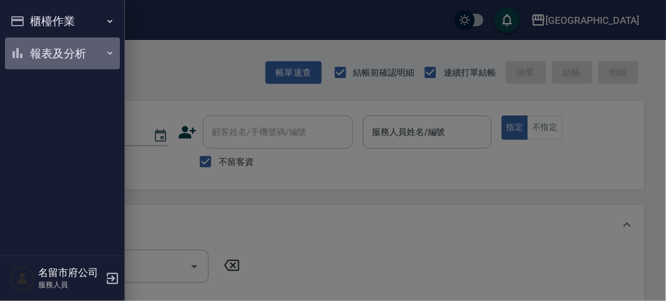
click at [31, 42] on button "報表及分析" at bounding box center [62, 53] width 115 height 32
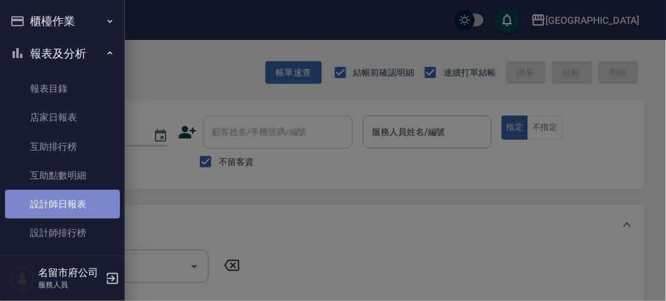
click at [62, 197] on link "設計師日報表" at bounding box center [62, 204] width 115 height 29
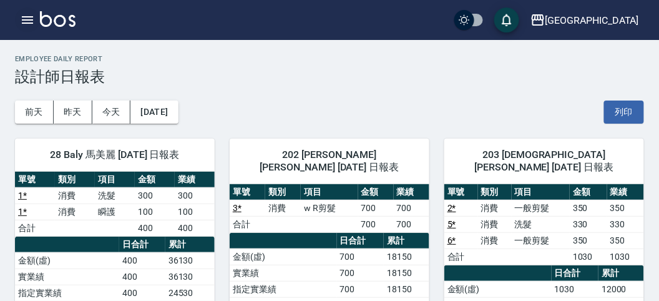
click at [37, 16] on button "button" at bounding box center [27, 19] width 25 height 25
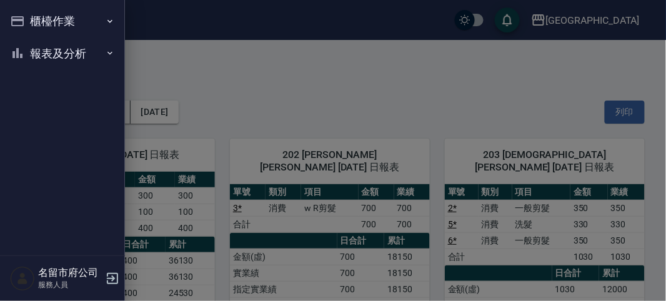
click at [37, 16] on button "櫃檯作業" at bounding box center [62, 21] width 115 height 32
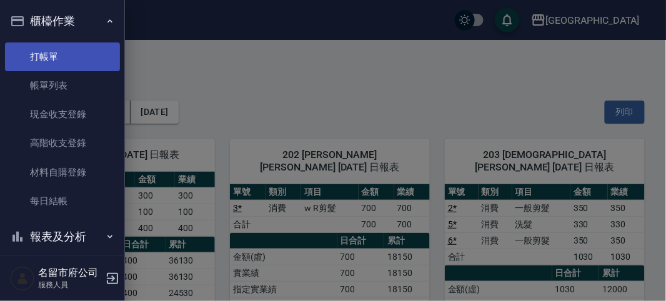
click at [54, 49] on link "打帳單" at bounding box center [62, 56] width 115 height 29
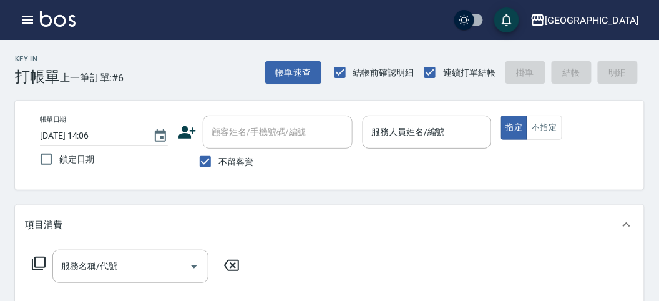
click at [191, 76] on div "Key In 打帳單 上一筆訂單:#6 帳單速查 結帳前確認明細 連續打單結帳 掛單 結帳 明細" at bounding box center [322, 63] width 644 height 46
click at [29, 22] on icon "button" at bounding box center [27, 19] width 15 height 15
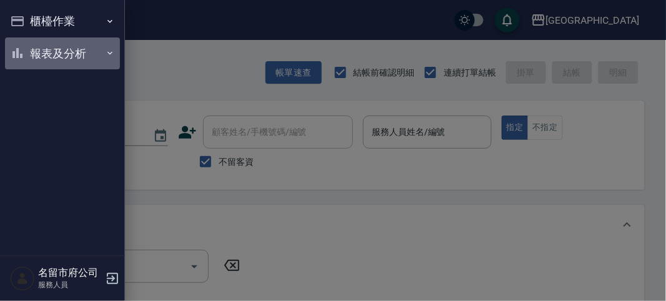
click at [36, 48] on button "報表及分析" at bounding box center [62, 53] width 115 height 32
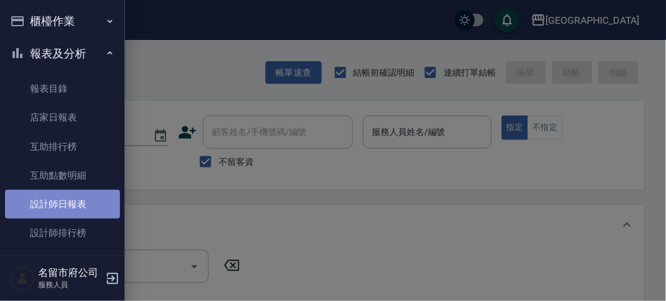
click at [68, 197] on link "設計師日報表" at bounding box center [62, 204] width 115 height 29
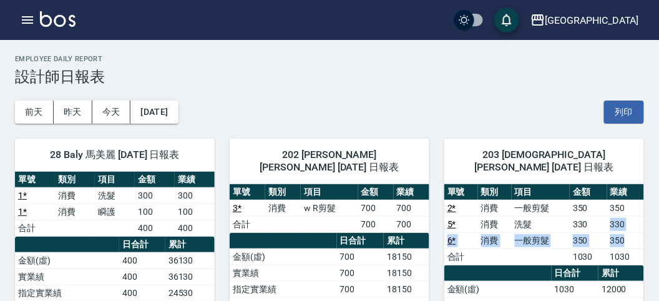
drag, startPoint x: 609, startPoint y: 215, endPoint x: 629, endPoint y: 229, distance: 23.9
click at [629, 229] on tbody "2 * 消費 一般剪髮 350 350 5 * 消費 洗髮 330 330 6 * 消費 一般剪髮 350 350 合計 1030 1030" at bounding box center [545, 232] width 200 height 65
click at [629, 232] on td "350" at bounding box center [626, 240] width 37 height 16
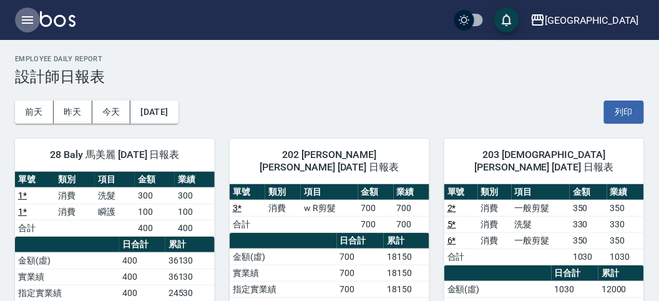
click at [27, 23] on icon "button" at bounding box center [27, 19] width 11 height 7
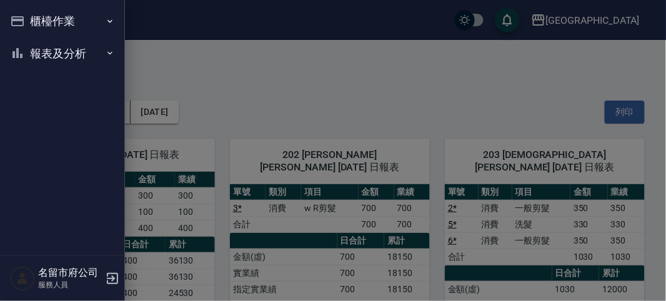
click at [375, 96] on div at bounding box center [333, 150] width 666 height 301
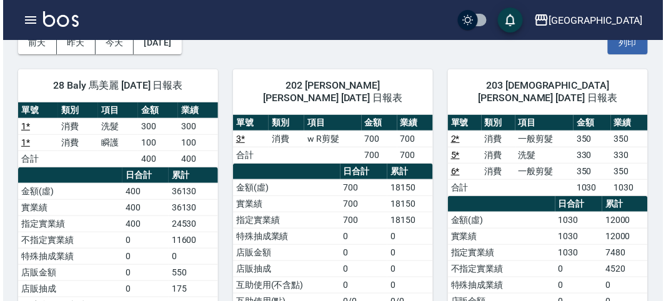
scroll to position [416, 0]
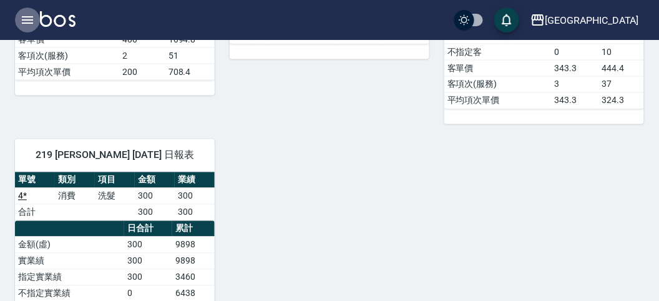
click at [29, 31] on button "button" at bounding box center [27, 19] width 25 height 25
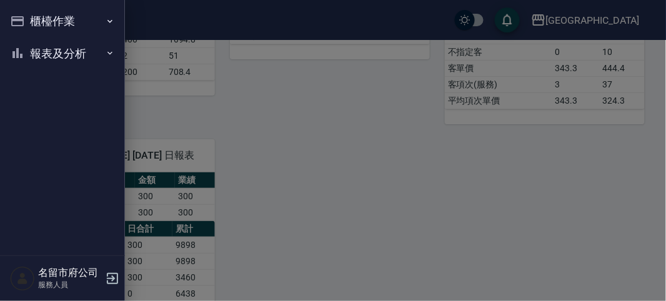
drag, startPoint x: 29, startPoint y: 30, endPoint x: 29, endPoint y: 59, distance: 29.4
click at [26, 31] on button "櫃檯作業" at bounding box center [62, 21] width 115 height 32
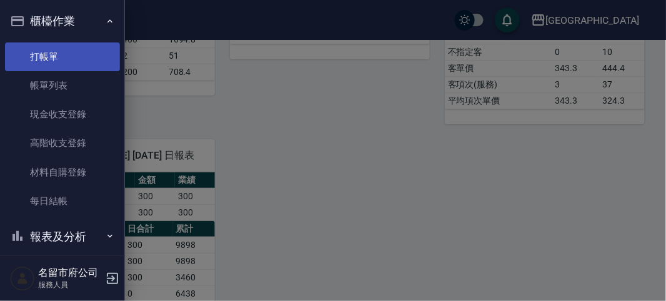
drag, startPoint x: 35, startPoint y: 67, endPoint x: 32, endPoint y: 61, distance: 7.0
click at [35, 67] on link "打帳單" at bounding box center [62, 56] width 115 height 29
